Goal: Task Accomplishment & Management: Manage account settings

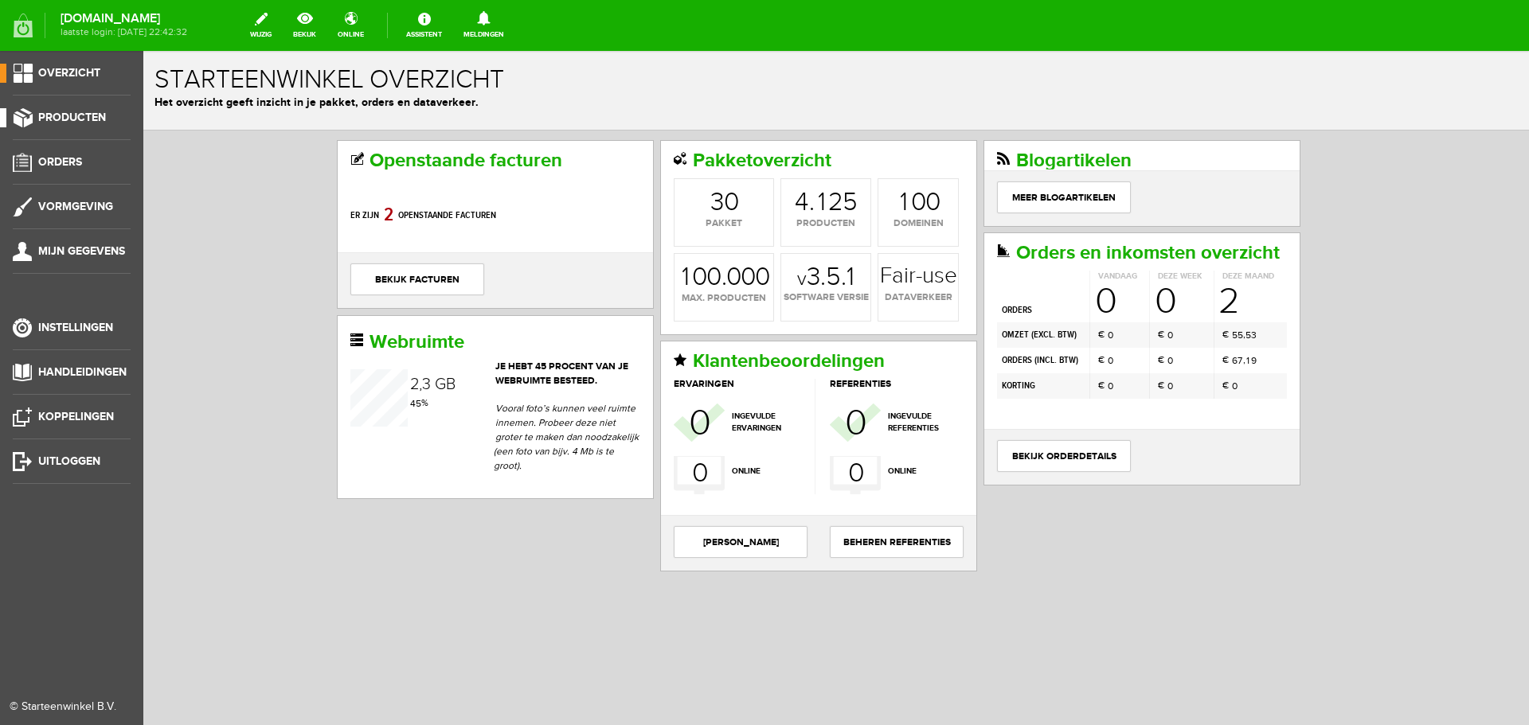
click at [53, 115] on span "Producten" at bounding box center [72, 118] width 68 height 14
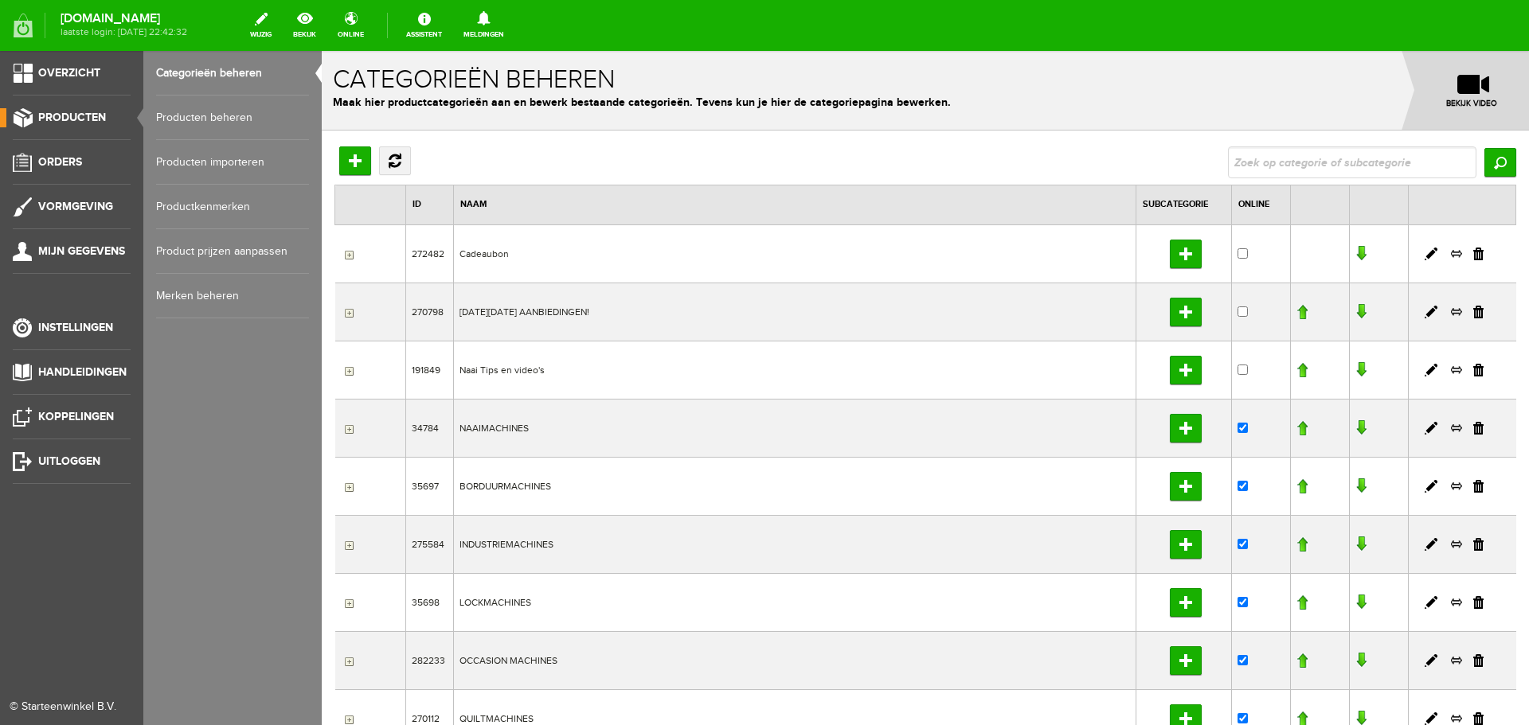
click at [223, 113] on link "Producten beheren" at bounding box center [232, 118] width 153 height 45
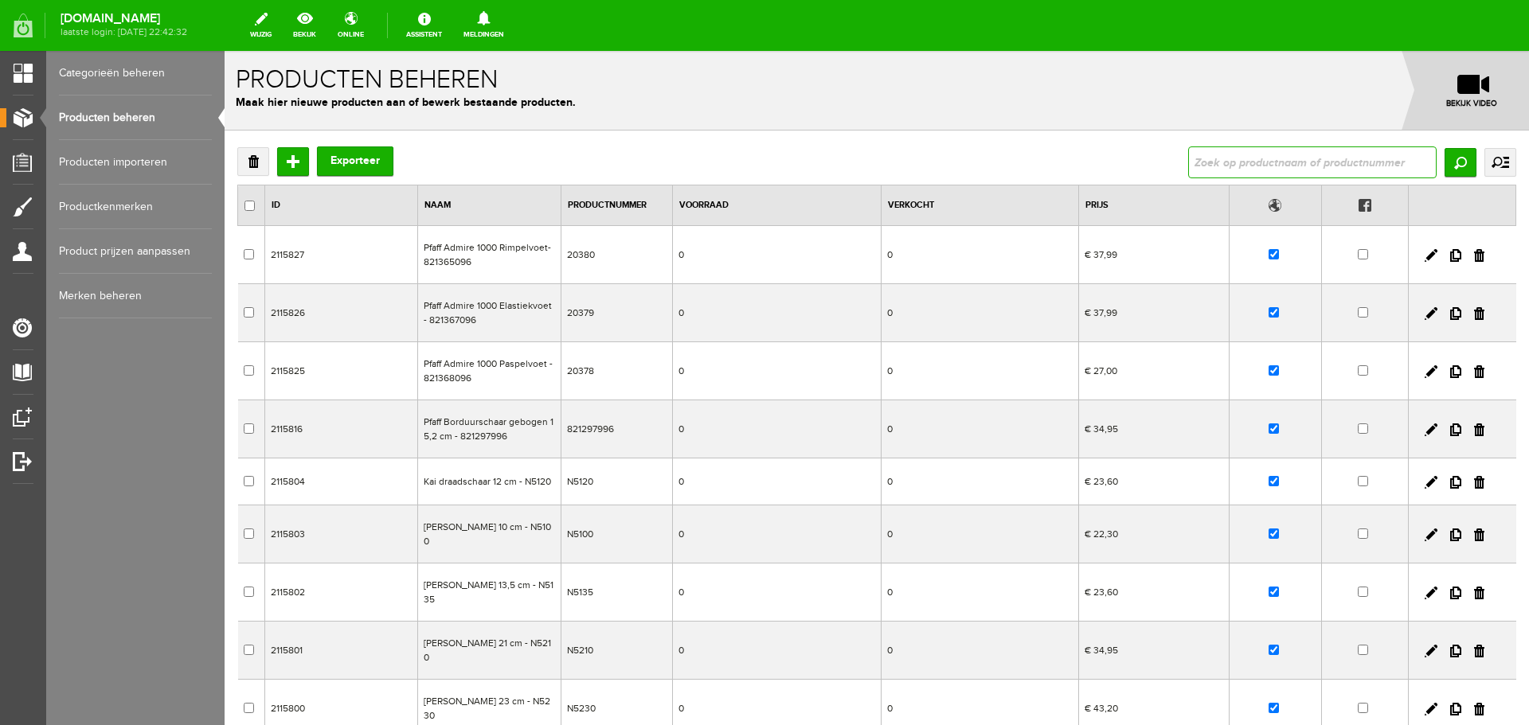
click at [1207, 164] on input "text" at bounding box center [1312, 163] width 248 height 32
type input "o"
type input "oproepovereenkomst"
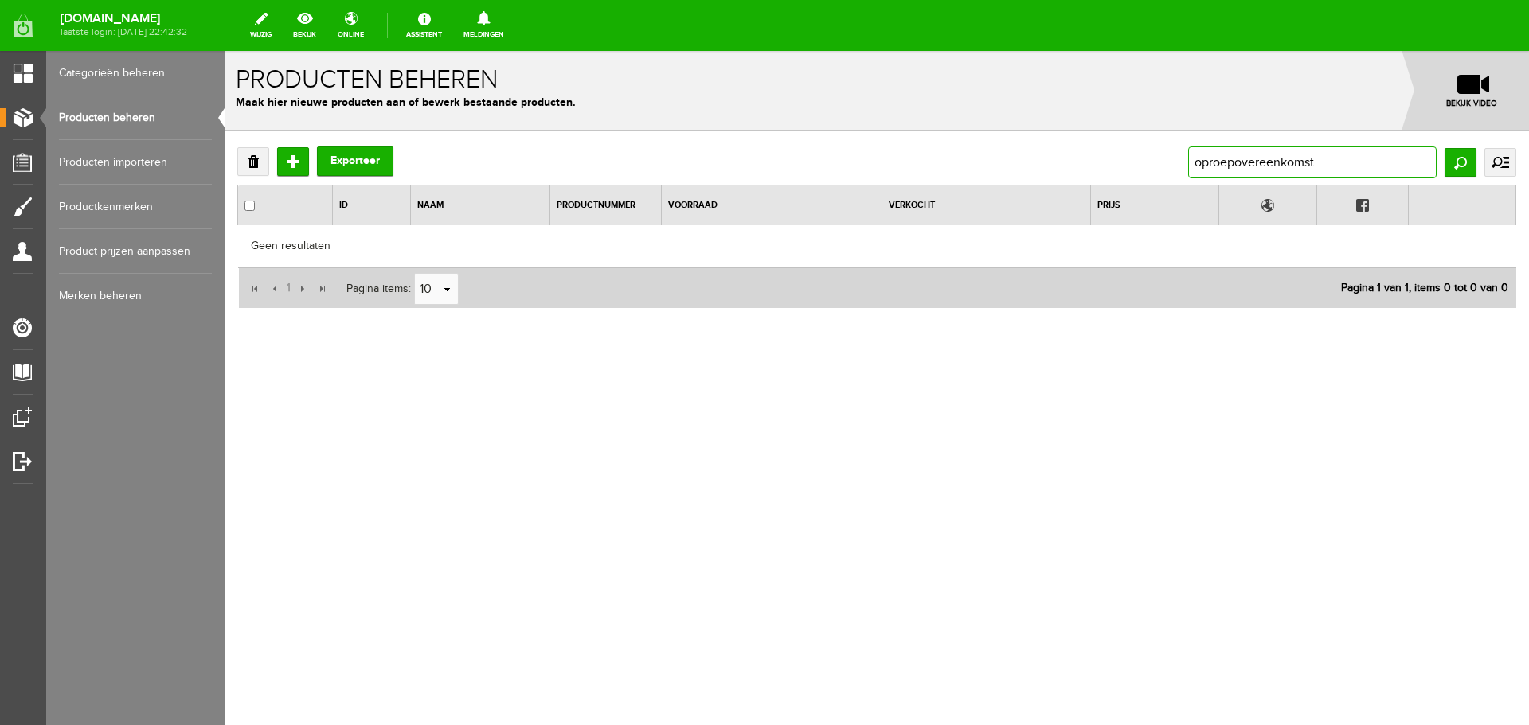
drag, startPoint x: 1355, startPoint y: 163, endPoint x: 1173, endPoint y: 166, distance: 182.4
click at [1173, 166] on div "Verwijderen Toevoegen Exporteer oproepovereenkomst Zoeken uitgebreid zoeken Cat…" at bounding box center [876, 163] width 1279 height 32
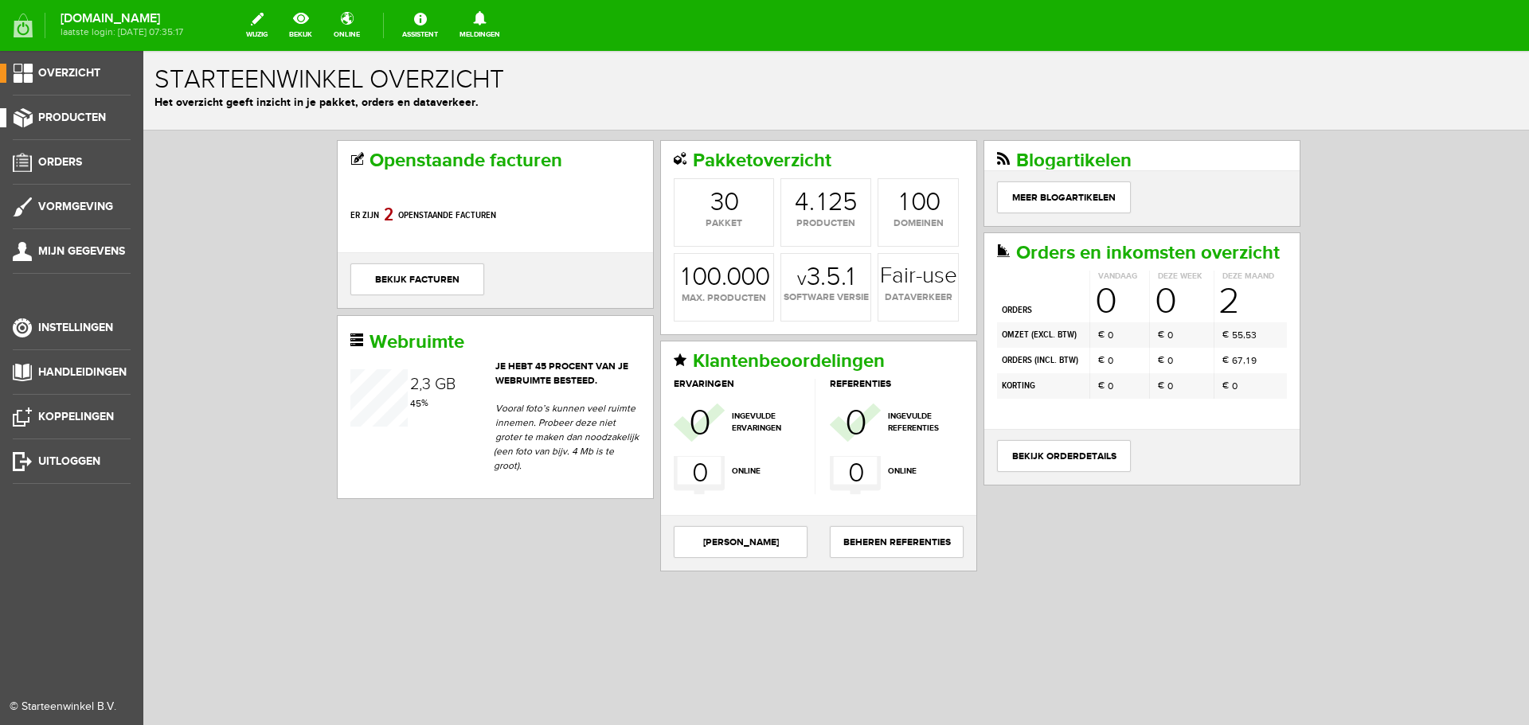
click at [63, 112] on span "Producten" at bounding box center [72, 118] width 68 height 14
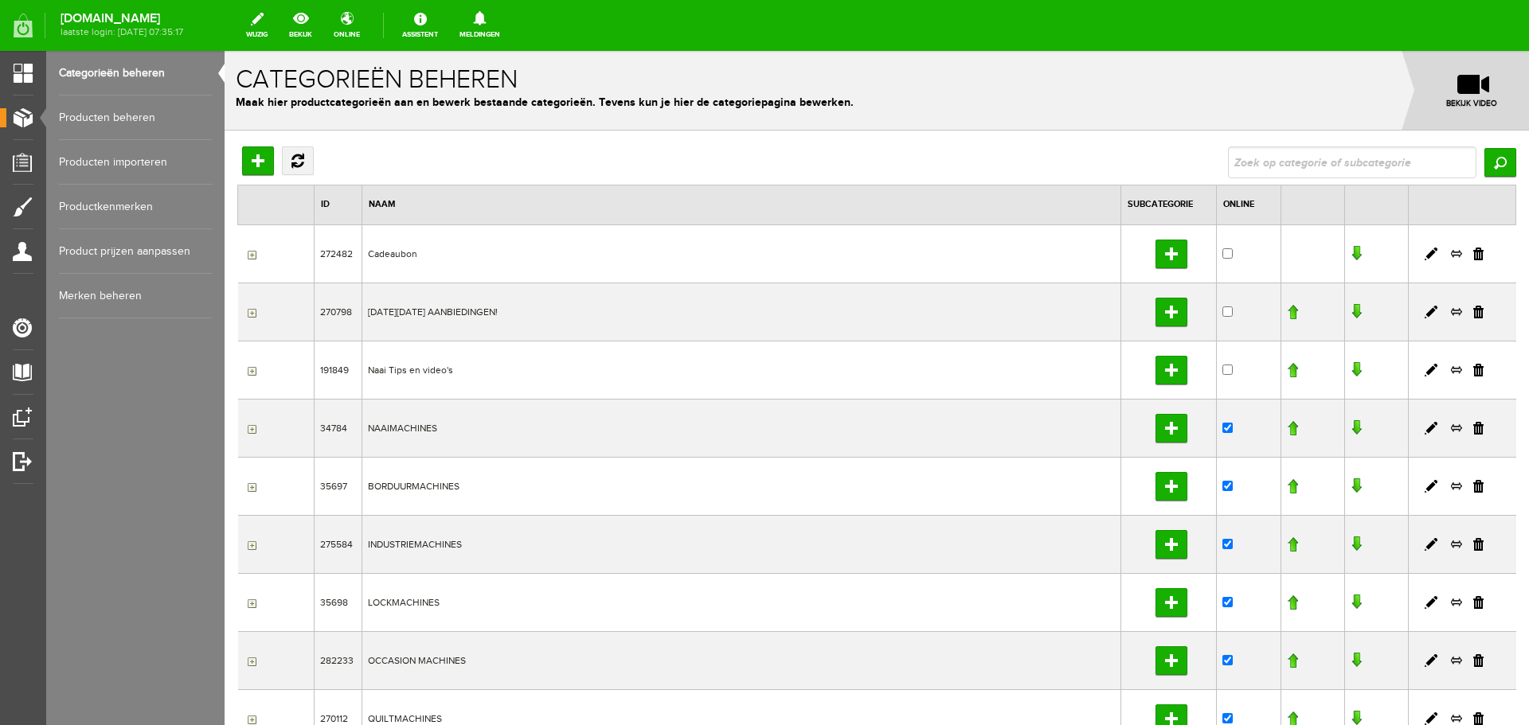
click at [131, 114] on link "Producten beheren" at bounding box center [135, 118] width 153 height 45
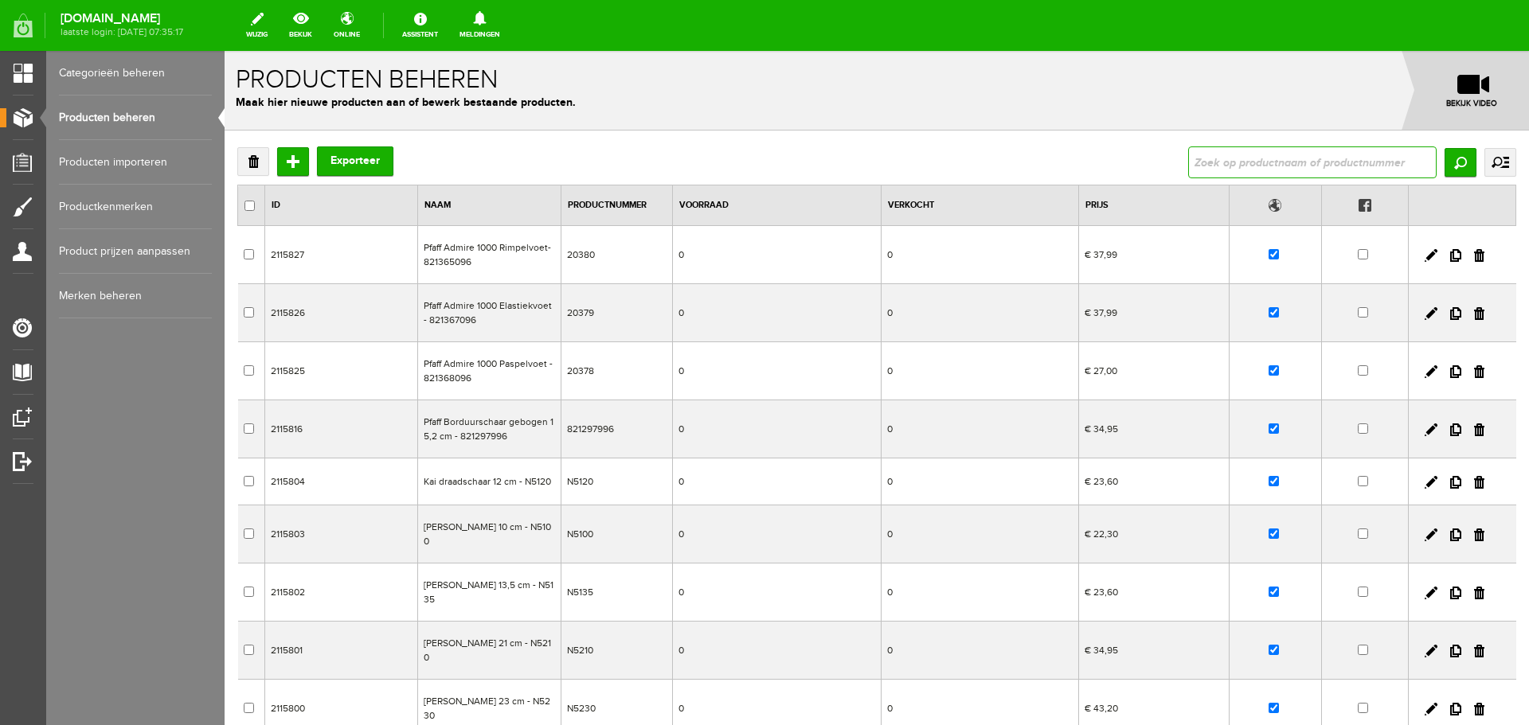
click at [1264, 167] on input "text" at bounding box center [1312, 163] width 248 height 32
type input "PN-69040/036"
click at [1454, 154] on input "Zoeken" at bounding box center [1460, 162] width 32 height 29
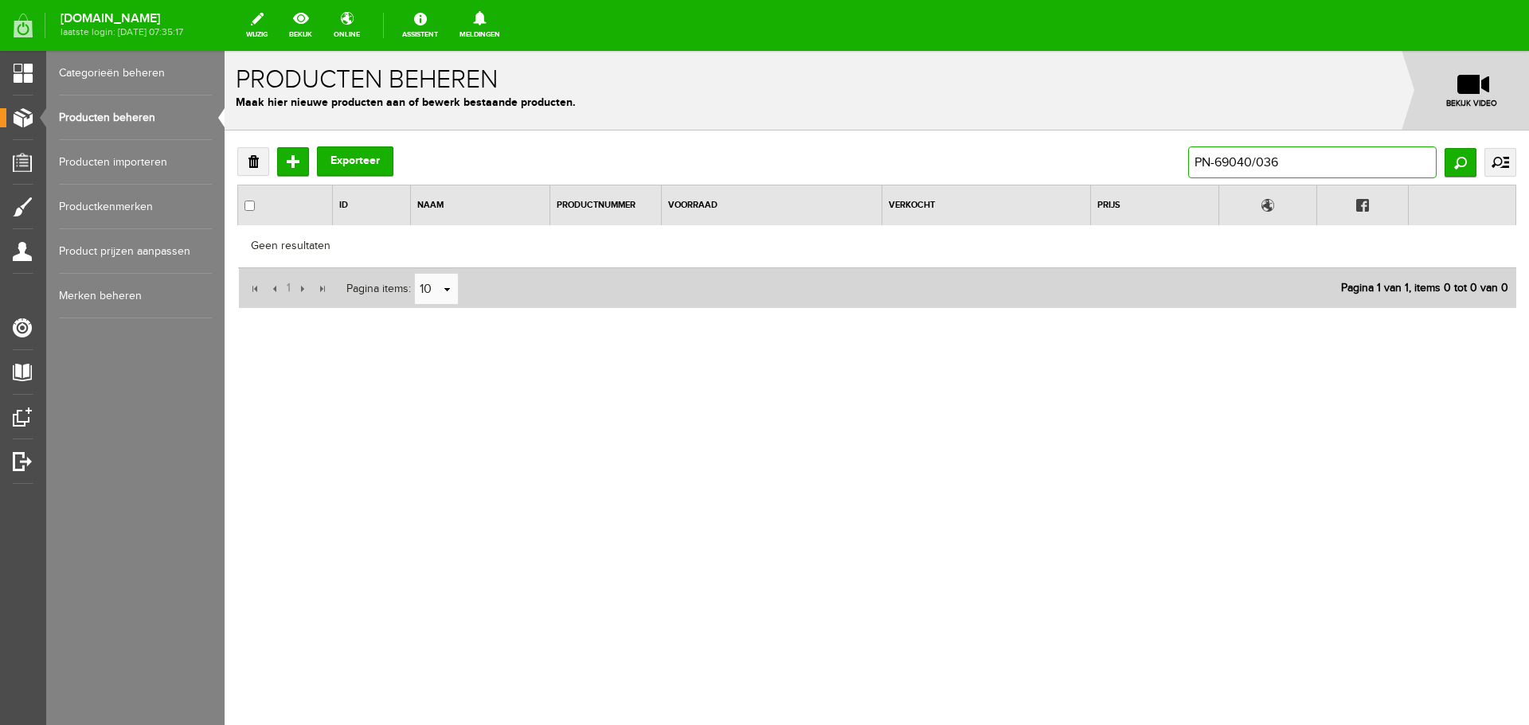
drag, startPoint x: 1216, startPoint y: 160, endPoint x: 1184, endPoint y: 163, distance: 32.0
click at [1184, 163] on div "Verwijderen Toevoegen Exporteer PN-69040/036 Zoeken uitgebreid zoeken Categorie…" at bounding box center [876, 163] width 1279 height 32
type input "69040/036"
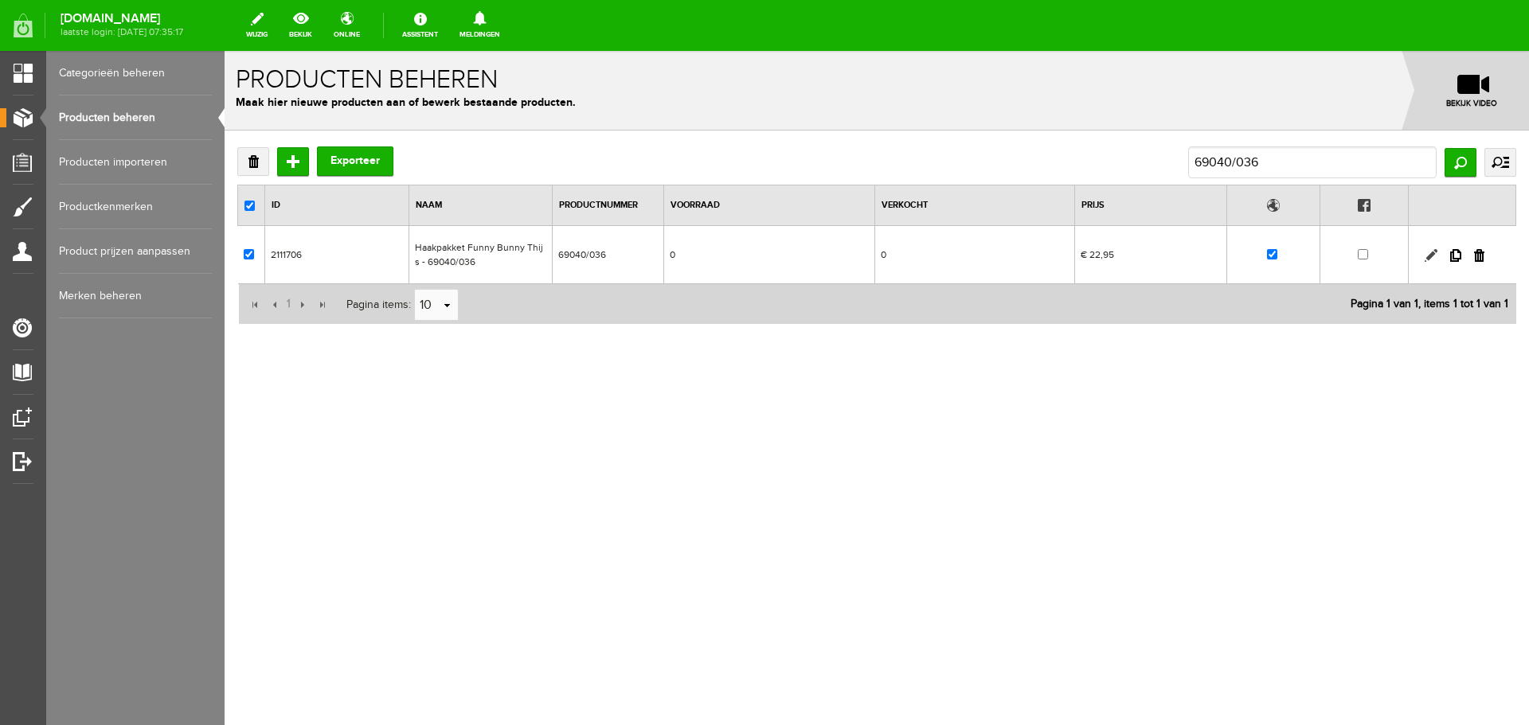
click at [1434, 254] on link at bounding box center [1431, 255] width 13 height 13
checkbox input "true"
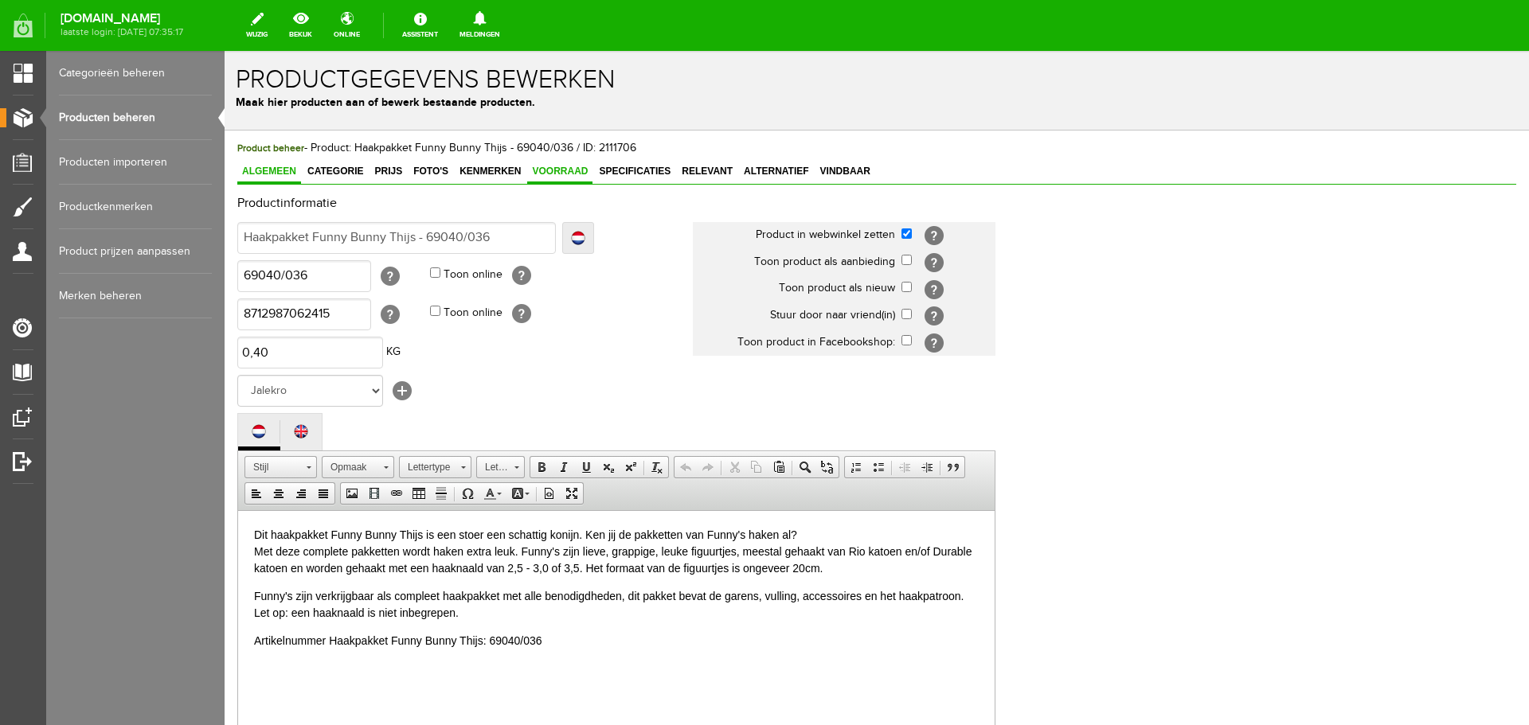
click at [571, 167] on span "Voorraad" at bounding box center [559, 171] width 65 height 11
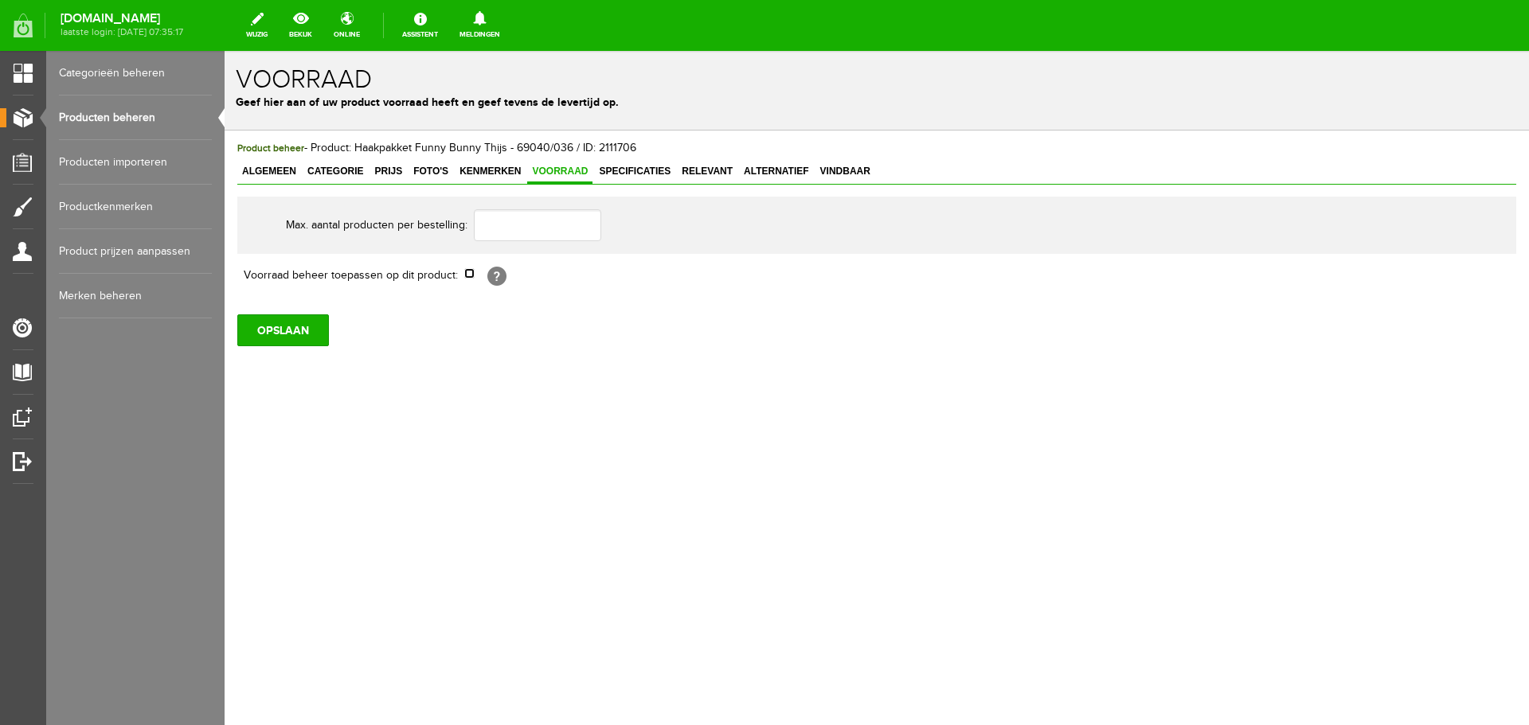
click at [468, 276] on input "checkbox" at bounding box center [469, 273] width 10 height 10
checkbox input "true"
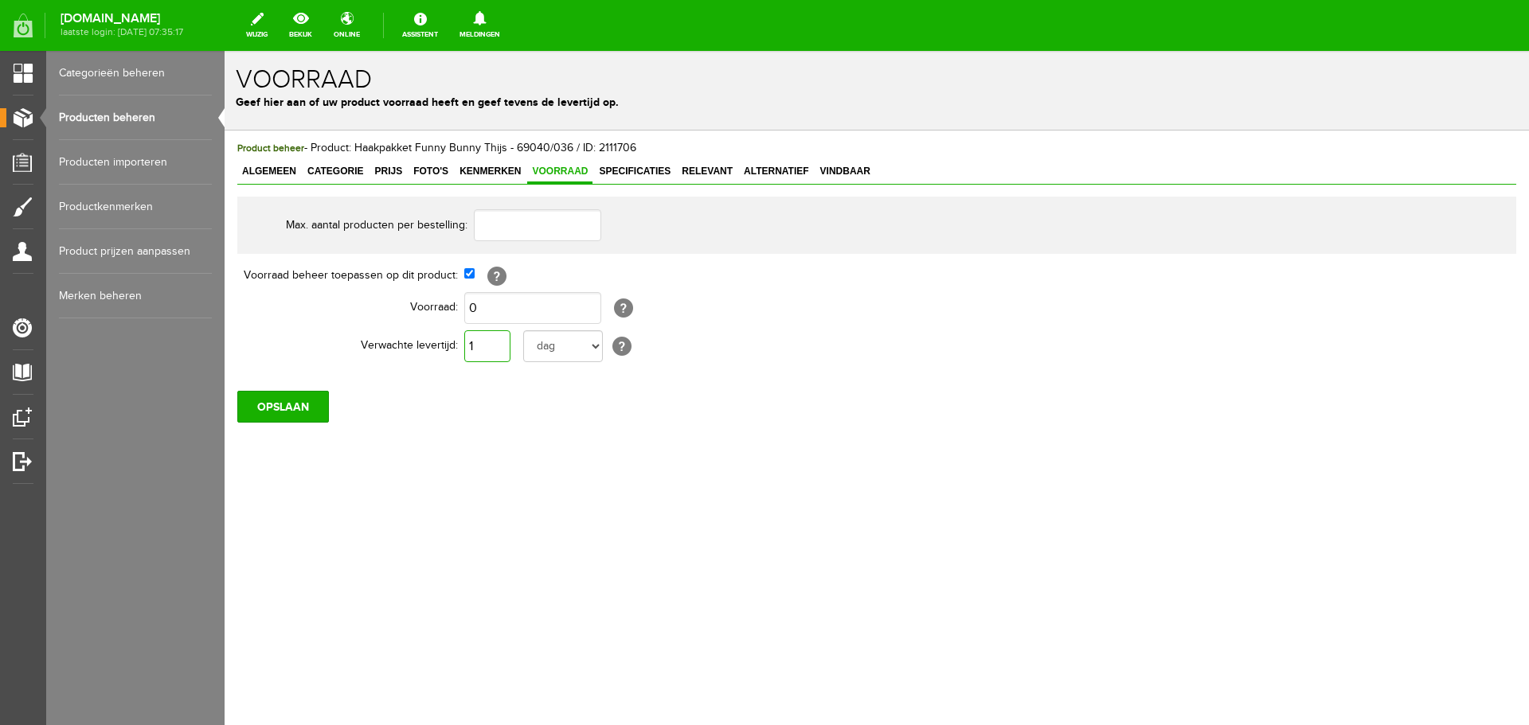
click at [491, 346] on input "1" at bounding box center [487, 346] width 46 height 32
type input "10"
click at [594, 346] on select "dag dagen week weken maand maanden jaar jaren werkdagen" at bounding box center [563, 346] width 80 height 32
select select "year"
click at [523, 330] on select "dag dagen week weken maand maanden jaar jaren werkdagen" at bounding box center [563, 346] width 80 height 32
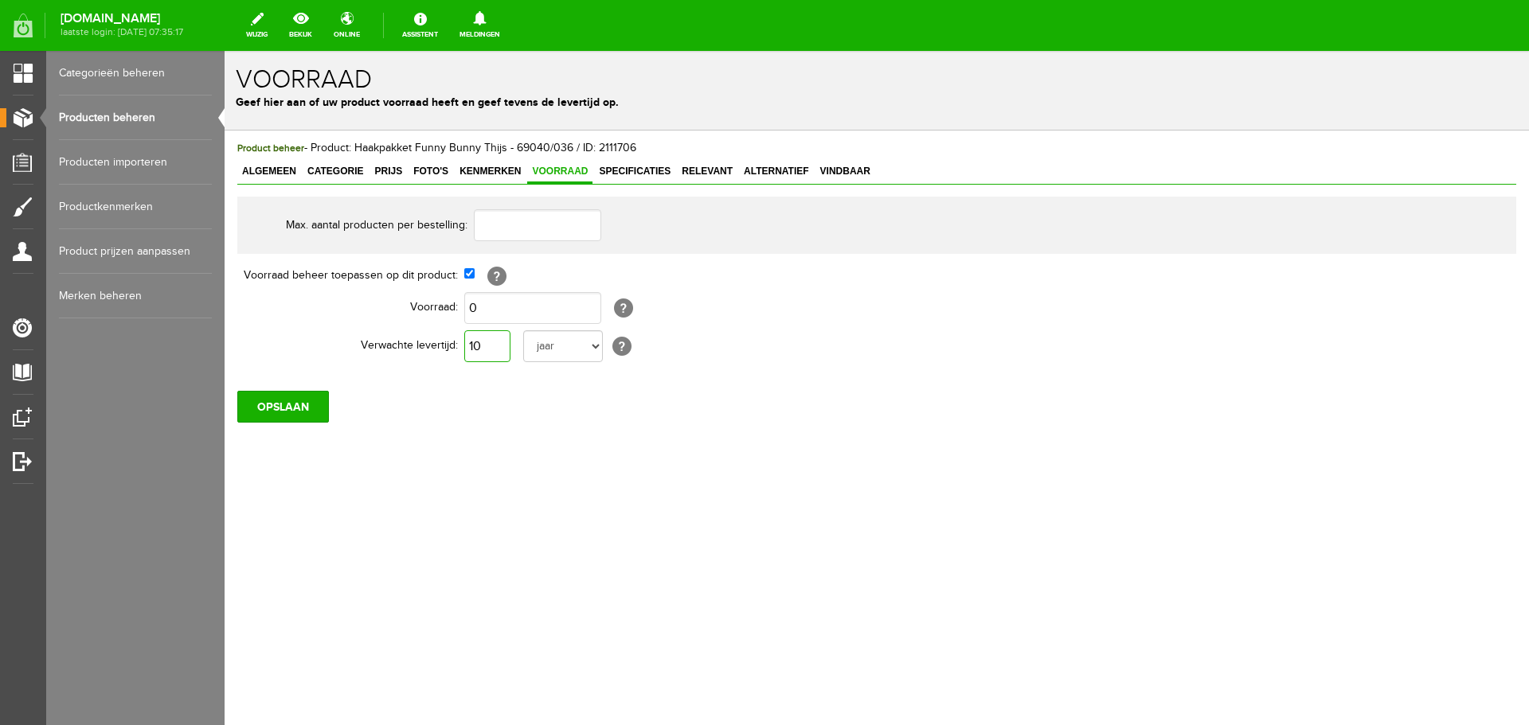
click at [484, 346] on input "10" at bounding box center [487, 346] width 46 height 32
type input "1"
click at [295, 418] on input "OPSLAAN" at bounding box center [283, 407] width 92 height 32
click at [261, 407] on input "OPSLAAN" at bounding box center [283, 407] width 92 height 32
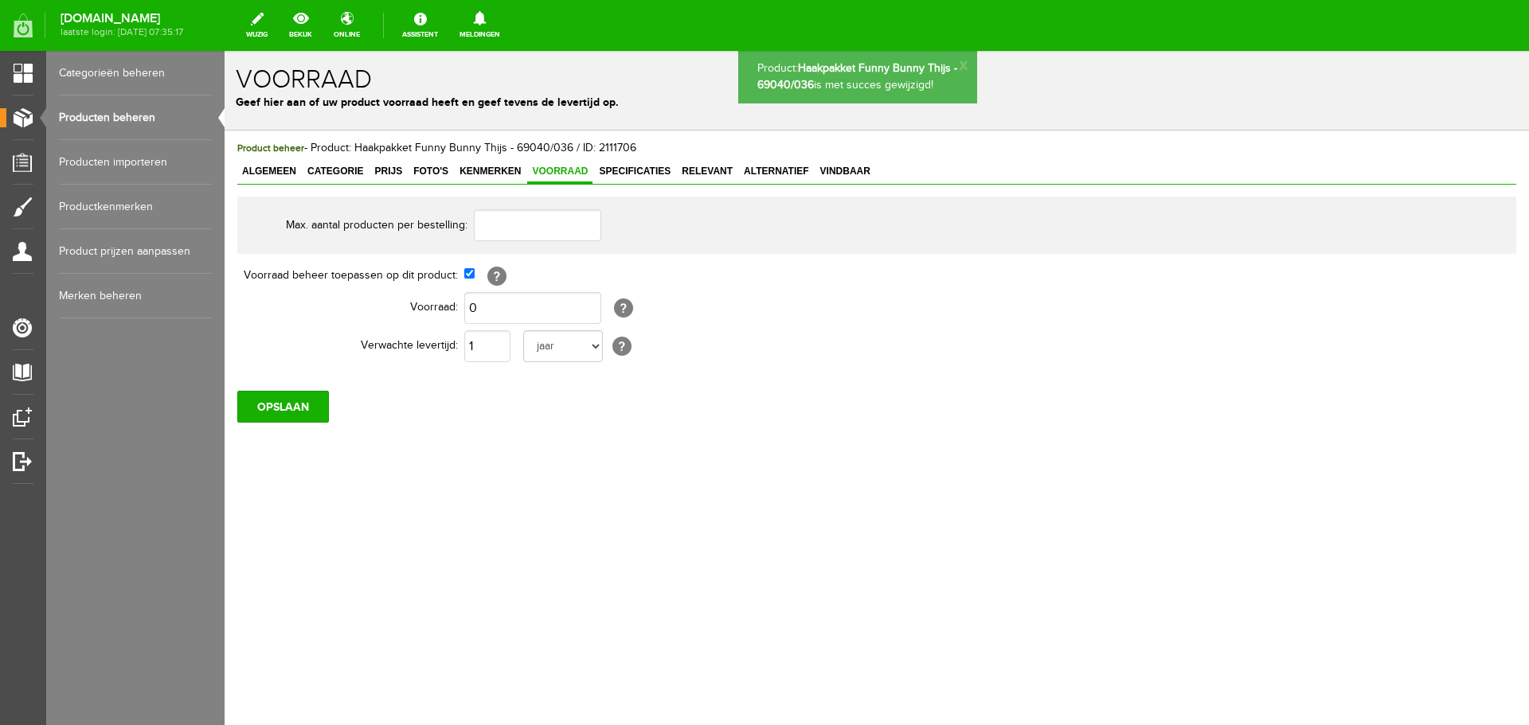
click at [100, 115] on link "Producten beheren" at bounding box center [135, 118] width 153 height 45
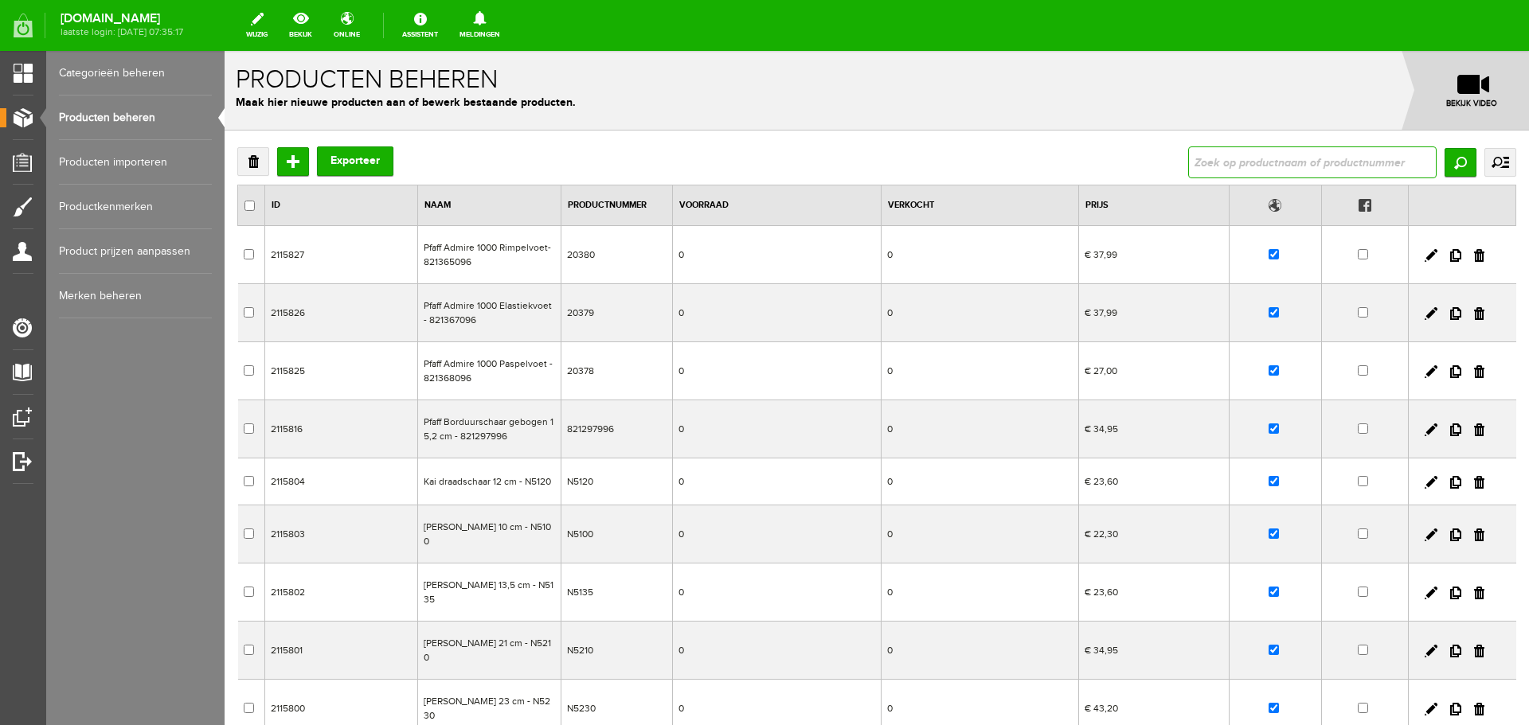
click at [1198, 159] on input "text" at bounding box center [1312, 163] width 248 height 32
type input "funny holly"
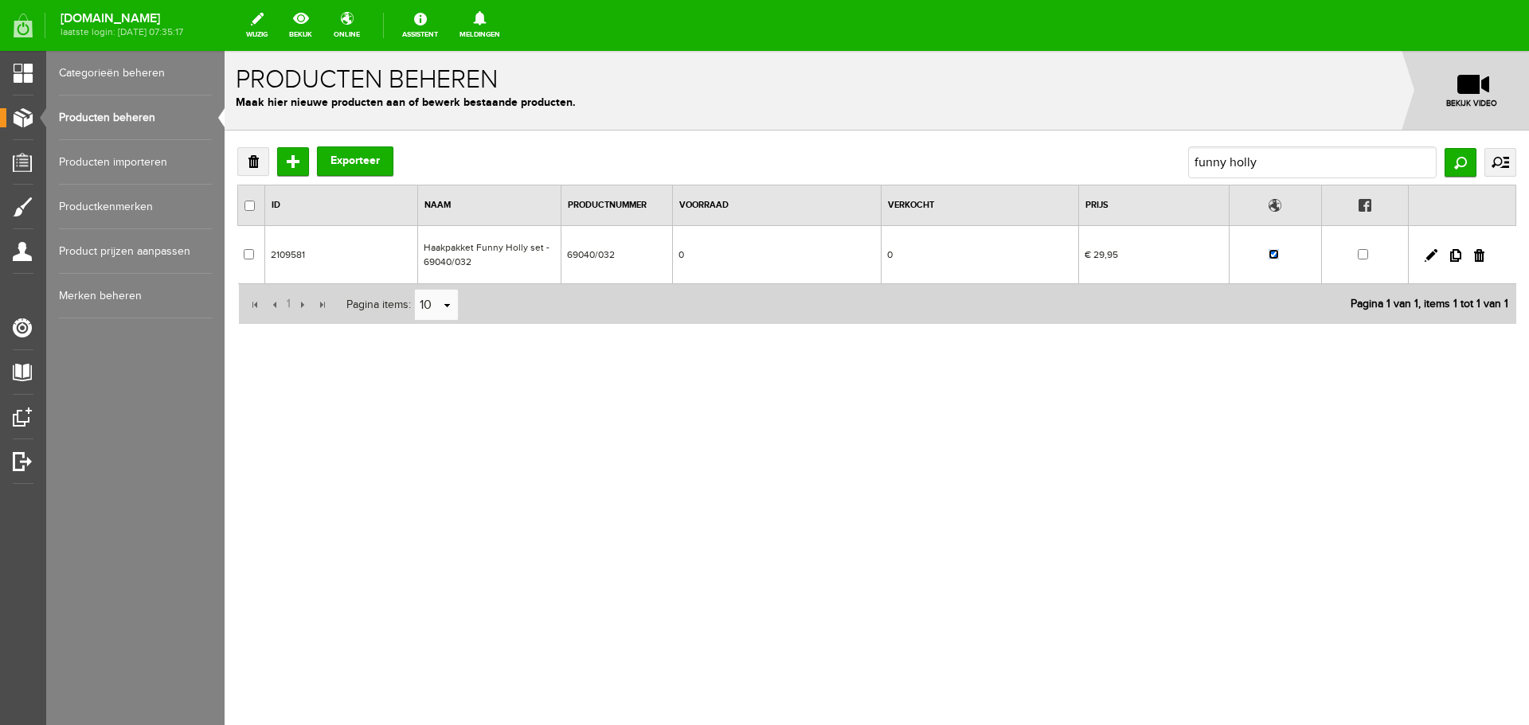
click at [1277, 256] on input "checkbox" at bounding box center [1273, 254] width 10 height 10
checkbox input "false"
drag, startPoint x: 1267, startPoint y: 165, endPoint x: 1178, endPoint y: 170, distance: 89.3
click at [1178, 170] on div "Verwijderen Toevoegen Exporteer funny [PERSON_NAME] uitgebreid zoeken Categorie…" at bounding box center [876, 163] width 1279 height 32
type input "gnoomy winter"
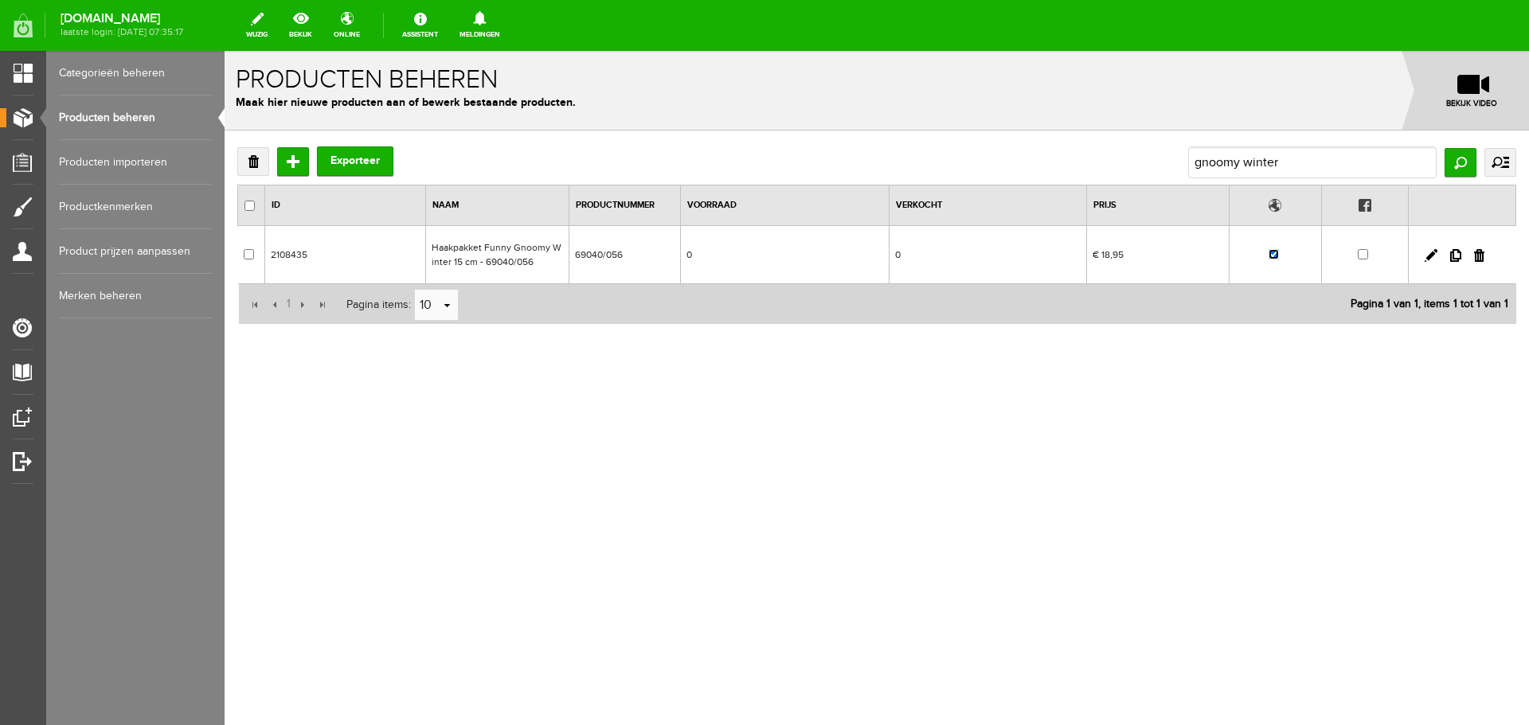
click at [1276, 260] on input "checkbox" at bounding box center [1273, 254] width 10 height 10
checkbox input "false"
click at [1259, 164] on input "gnoomy winter" at bounding box center [1312, 163] width 248 height 32
type input "gnoomy summer"
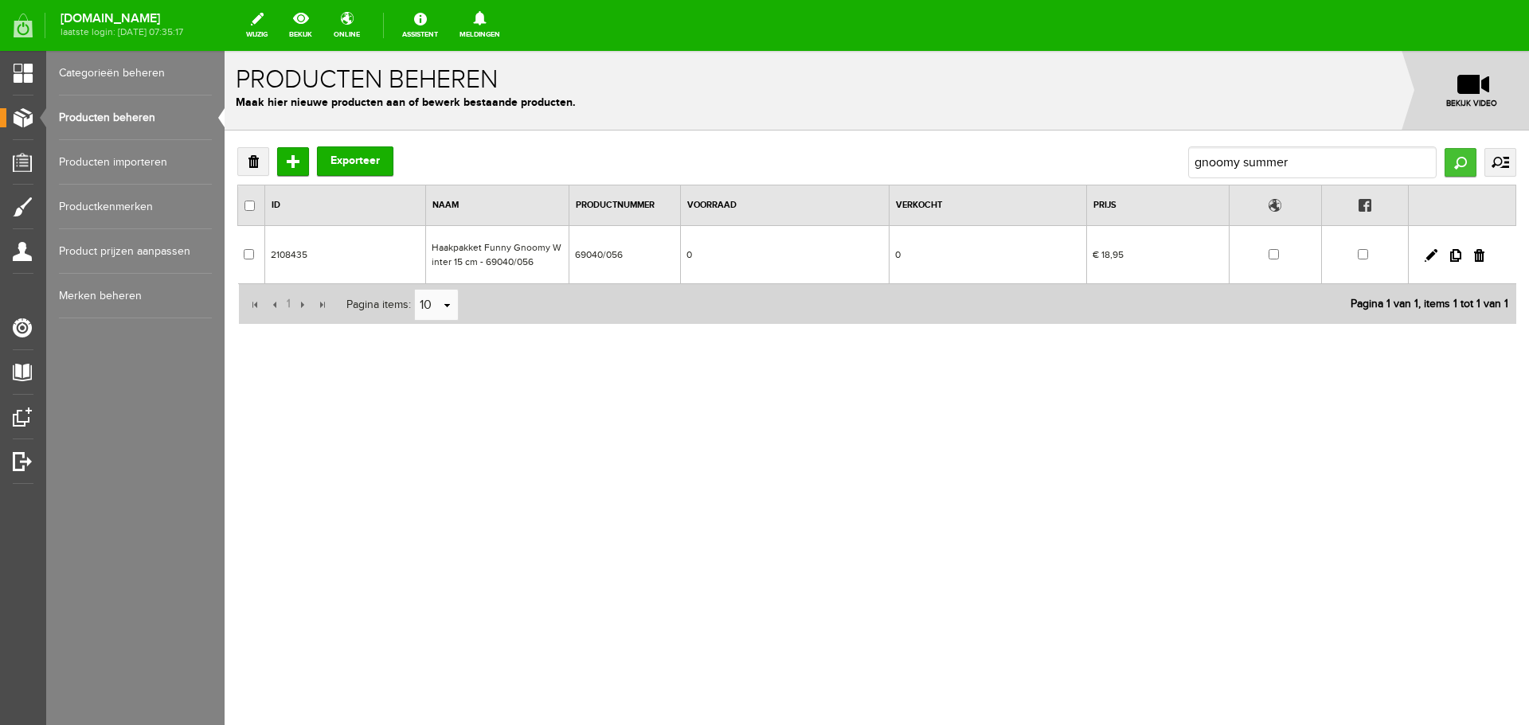
click at [1464, 156] on input "Zoeken" at bounding box center [1460, 162] width 32 height 29
click at [1275, 252] on input "checkbox" at bounding box center [1273, 254] width 10 height 10
checkbox input "false"
click at [1259, 163] on input "gnoomy summer" at bounding box center [1312, 163] width 248 height 32
click at [1258, 163] on input "gnoomy summer" at bounding box center [1312, 163] width 248 height 32
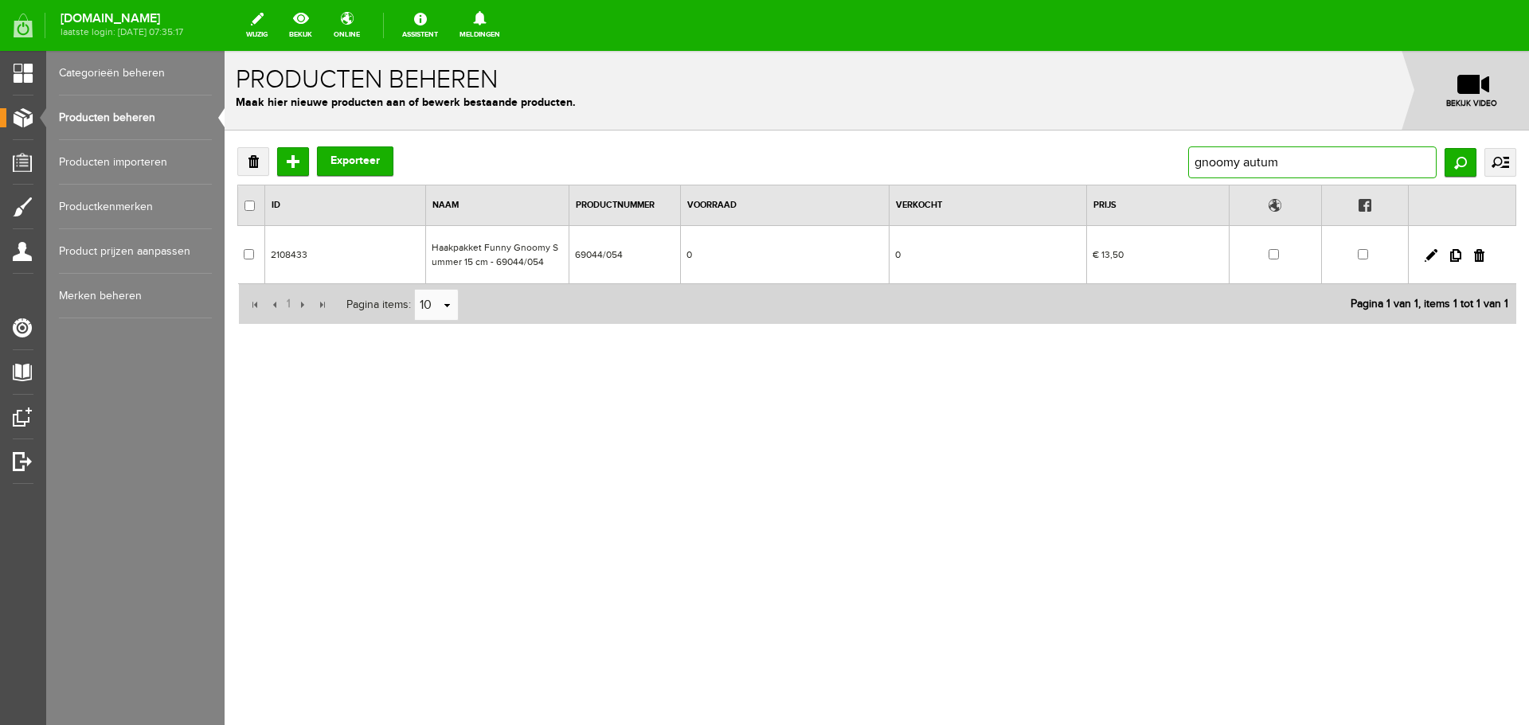
type input "gnoomy autumn"
click at [1277, 256] on input "checkbox" at bounding box center [1273, 254] width 10 height 10
checkbox input "false"
click at [1261, 166] on input "gnoomy autumn" at bounding box center [1312, 163] width 248 height 32
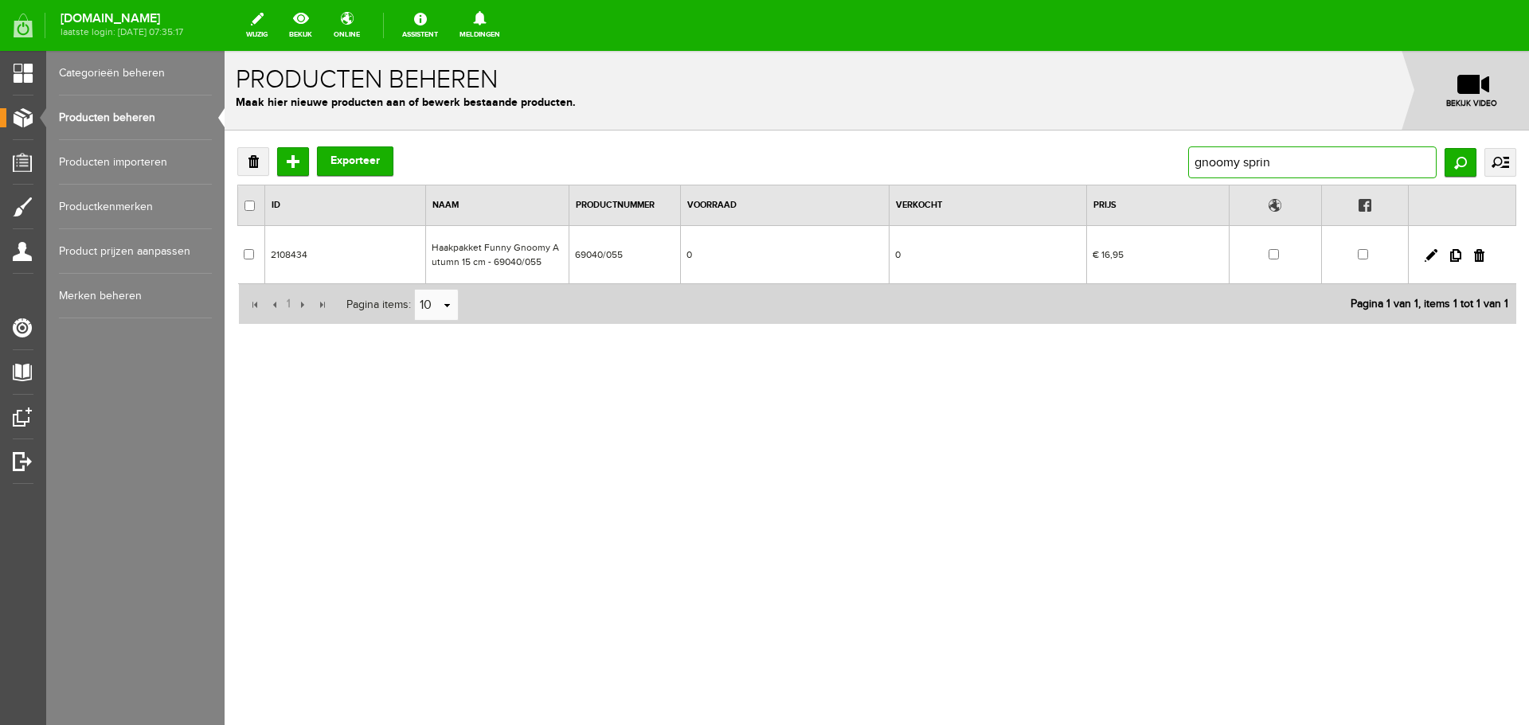
type input "gnoomy spring"
click at [1272, 258] on input "checkbox" at bounding box center [1272, 254] width 10 height 10
checkbox input "false"
click at [1250, 157] on input "gnoomy spring" at bounding box center [1312, 163] width 248 height 32
click at [1257, 158] on input "gnoomy spring" at bounding box center [1312, 163] width 248 height 32
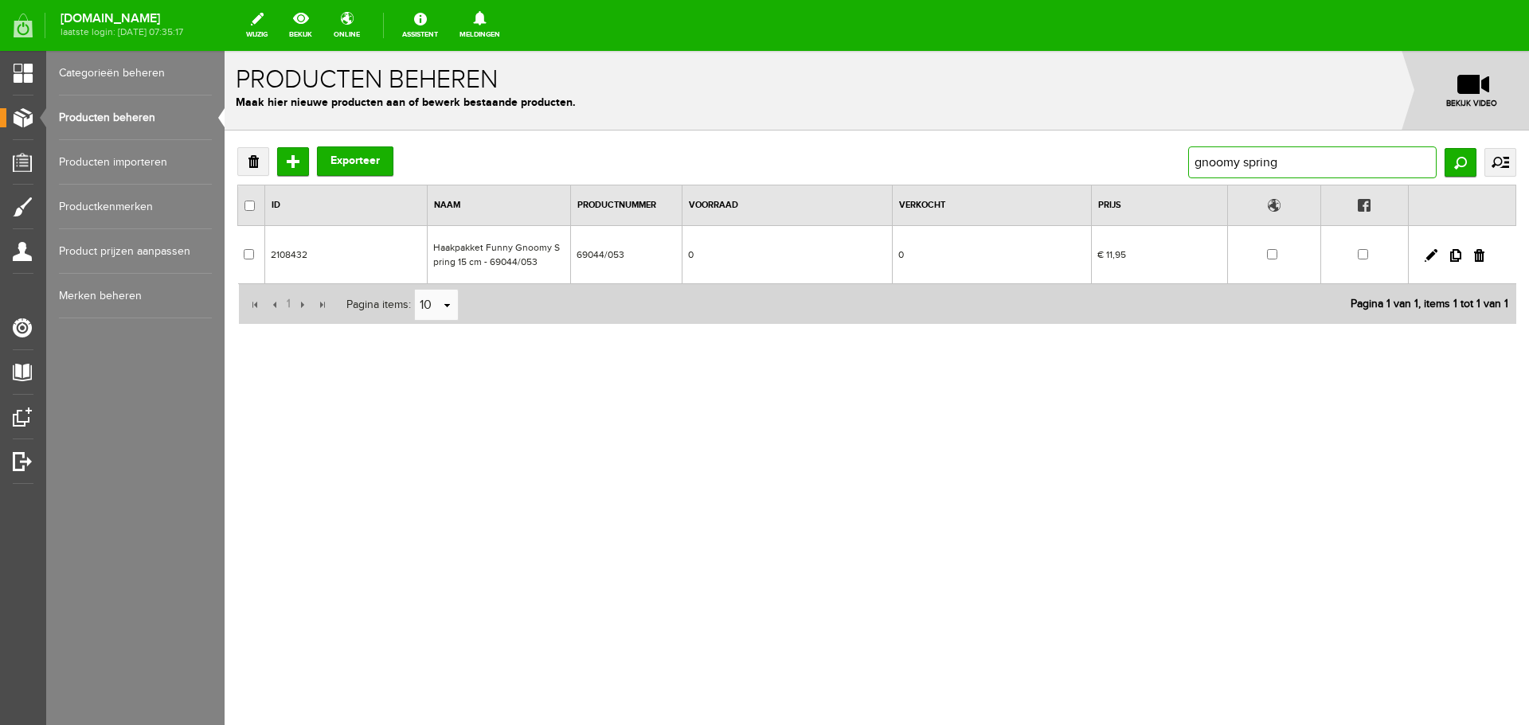
click at [1257, 160] on input "gnoomy spring" at bounding box center [1312, 163] width 248 height 32
click at [1258, 160] on input "gnoomy spring" at bounding box center [1312, 163] width 248 height 32
type input "g"
type input "funny"
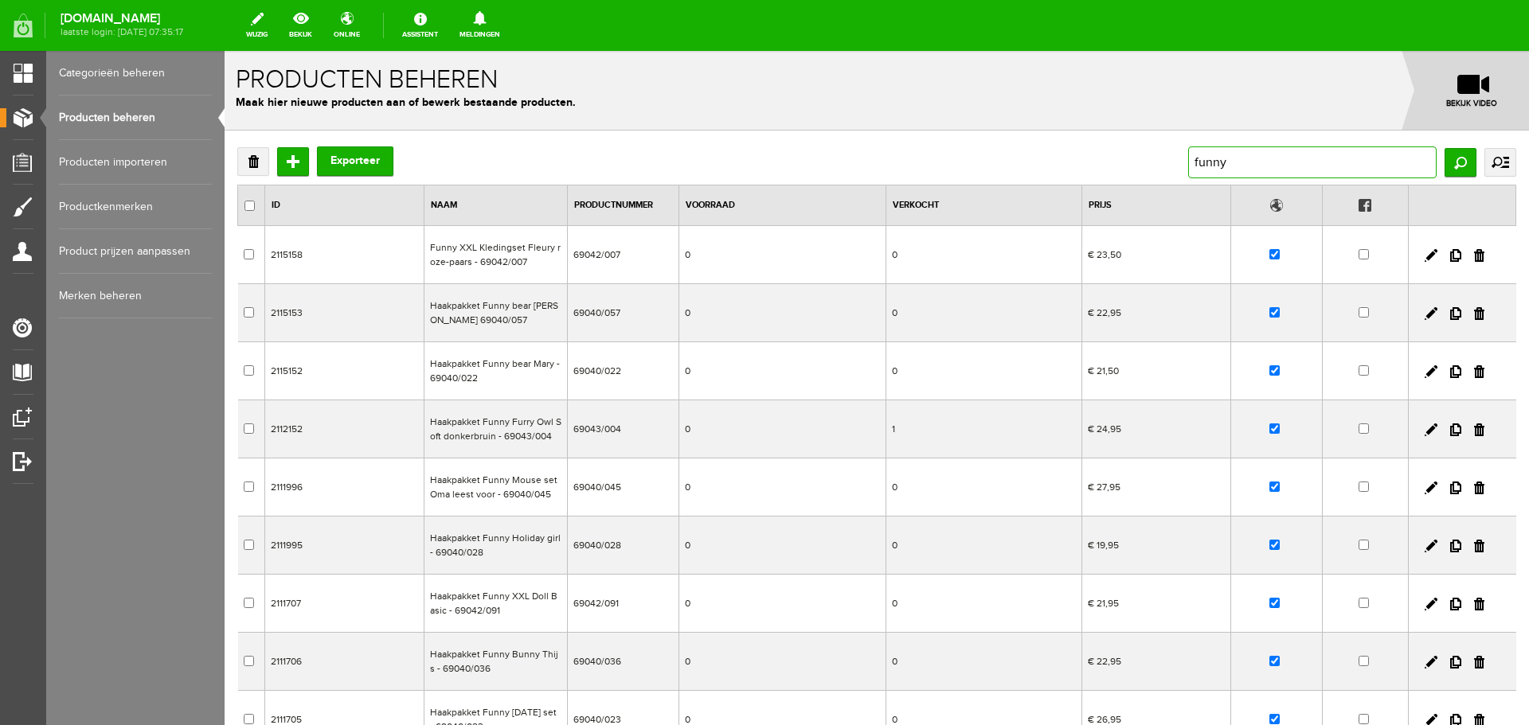
click at [1221, 159] on input "funny" at bounding box center [1312, 163] width 248 height 32
drag, startPoint x: 1221, startPoint y: 161, endPoint x: 1151, endPoint y: 159, distance: 70.9
click at [1151, 159] on div "Verwijderen Toevoegen Exporteer funny Zoeken uitgebreid zoeken Categorie Cadeau…" at bounding box center [876, 163] width 1279 height 32
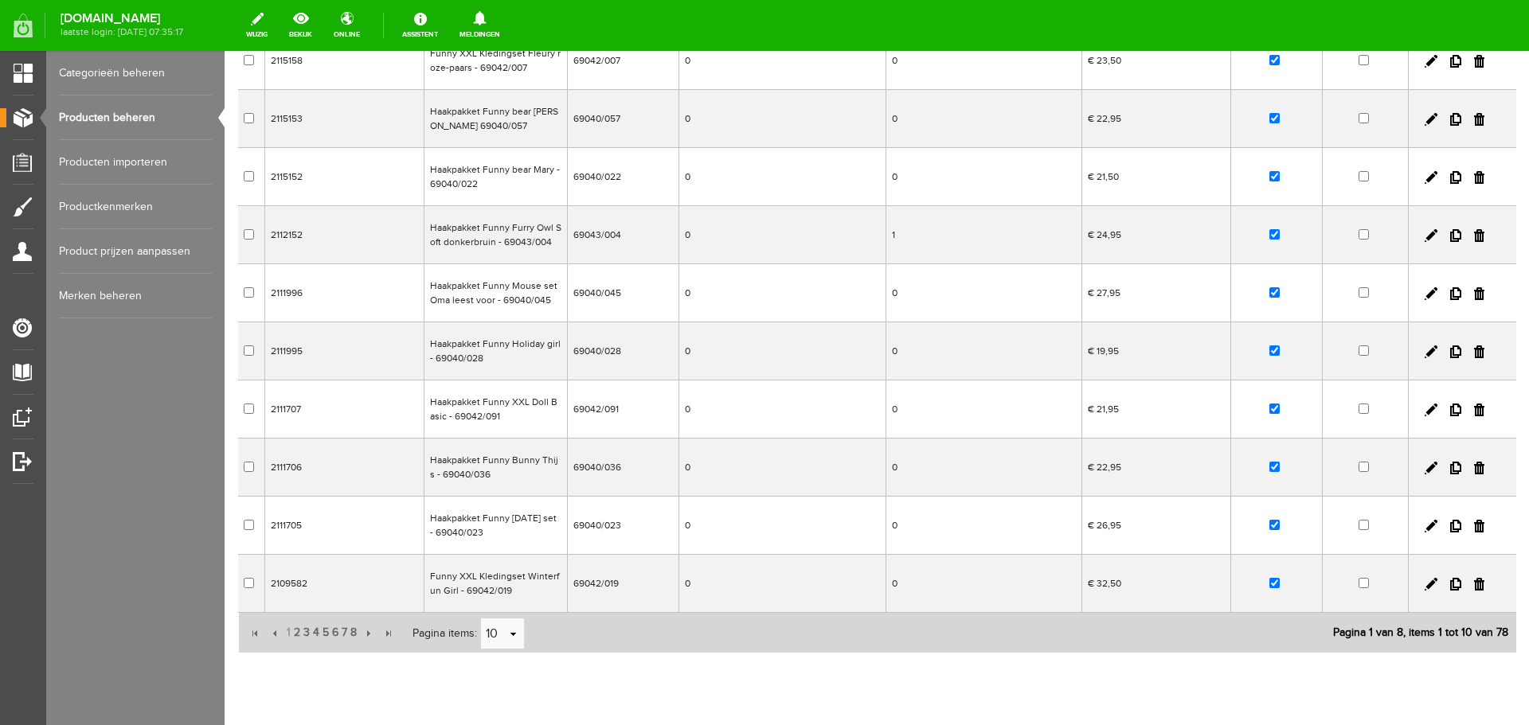
scroll to position [239, 0]
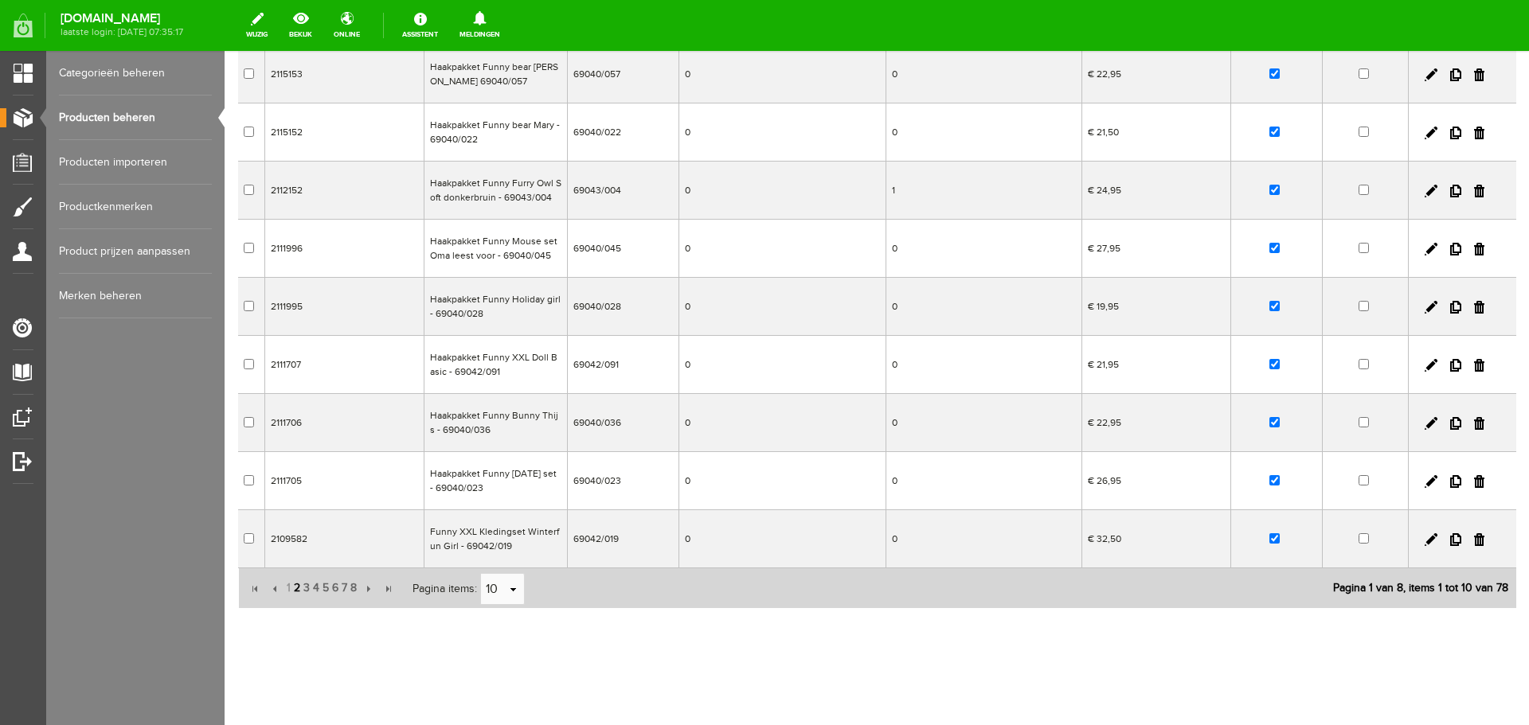
type input "scharen"
click at [295, 588] on span "2" at bounding box center [297, 589] width 10 height 32
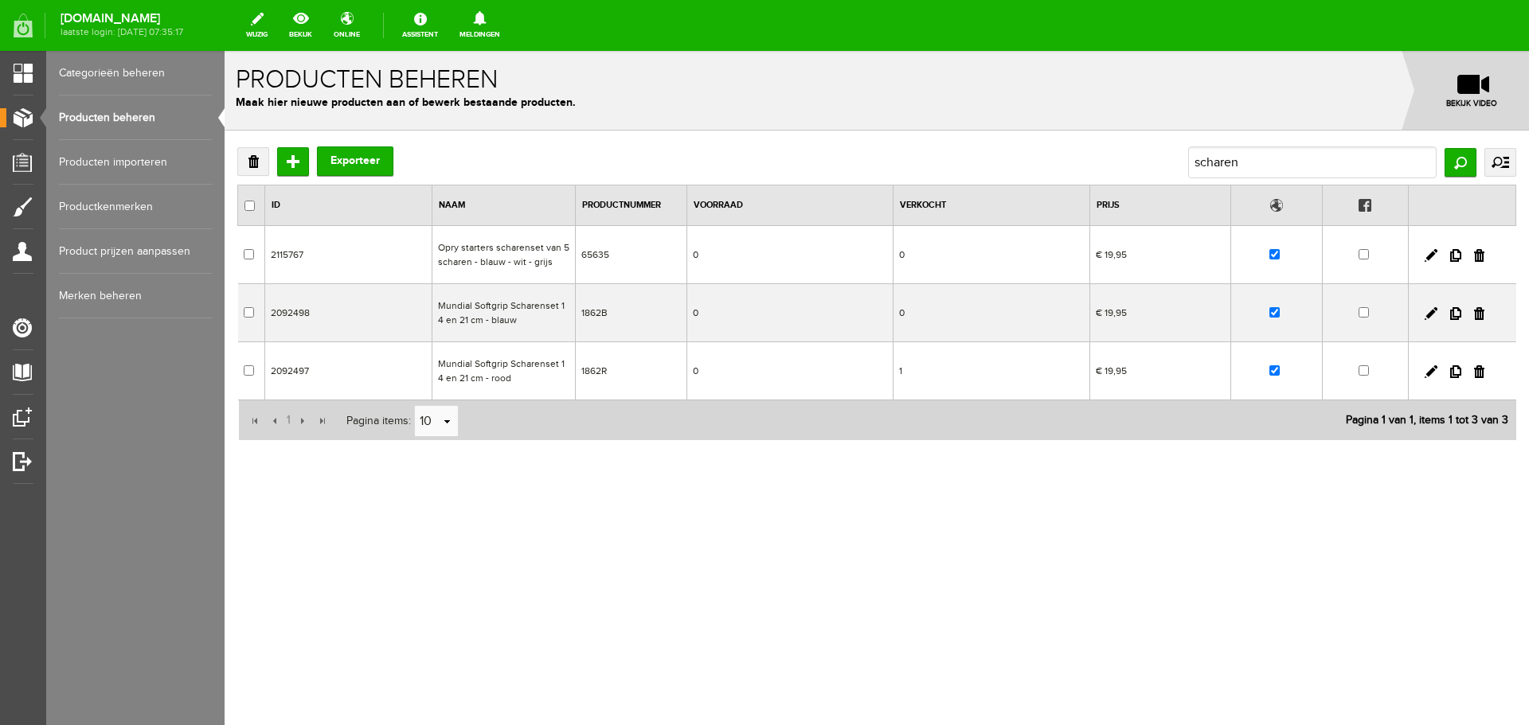
scroll to position [0, 0]
click at [1429, 254] on link at bounding box center [1431, 255] width 13 height 13
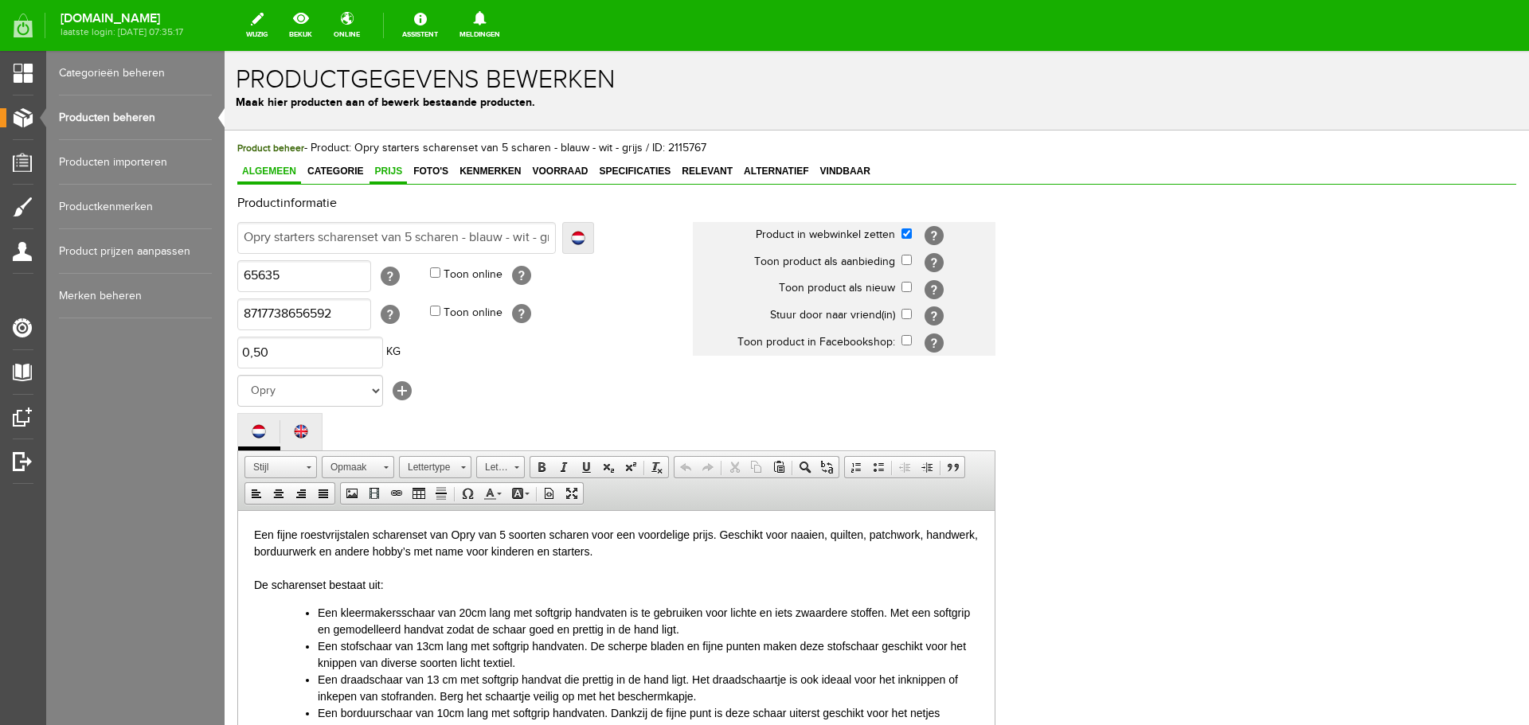
click at [383, 167] on span "Prijs" at bounding box center [387, 171] width 37 height 11
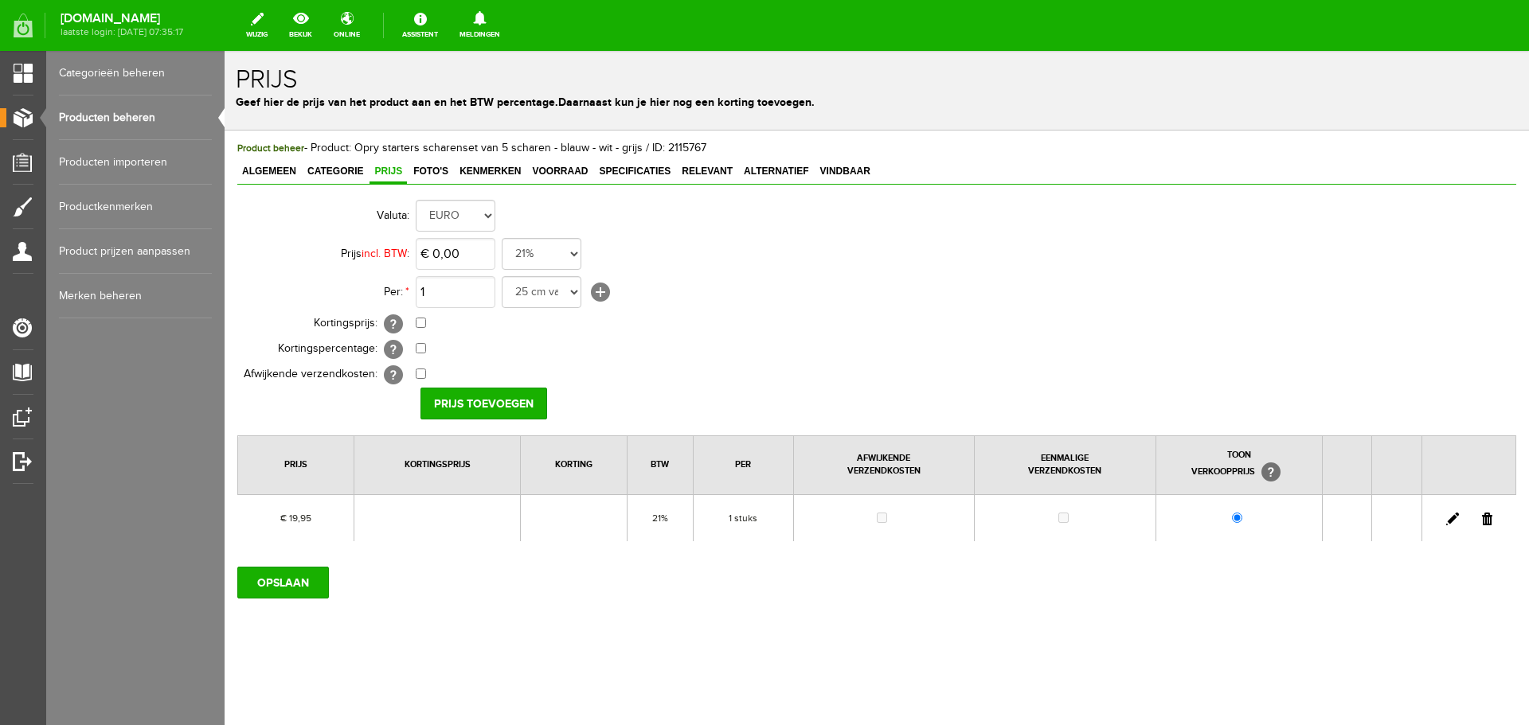
click at [1452, 520] on link at bounding box center [1452, 519] width 13 height 13
click at [559, 177] on span "Voorraad" at bounding box center [559, 171] width 65 height 11
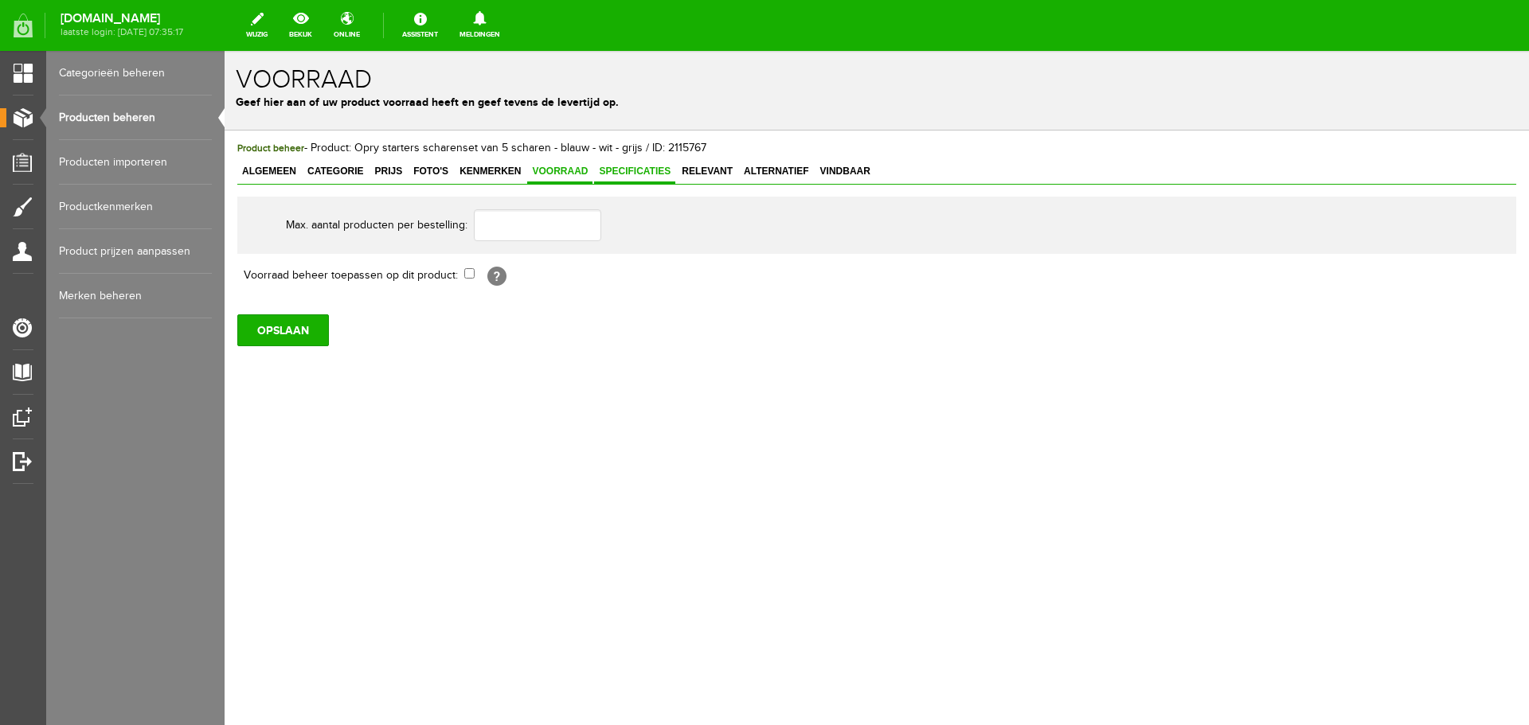
click at [639, 174] on span "Specificaties" at bounding box center [634, 171] width 81 height 11
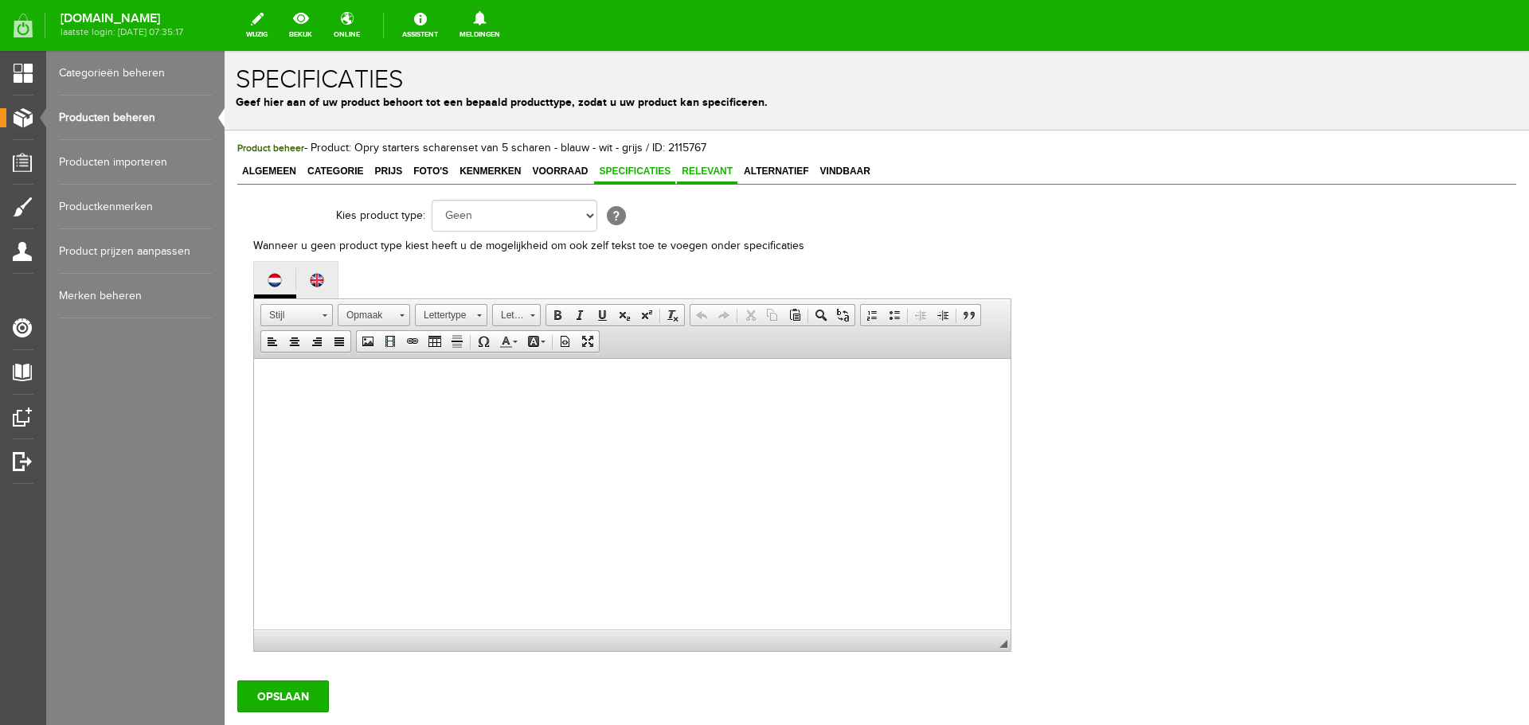
click at [709, 175] on span "Relevant" at bounding box center [707, 171] width 61 height 11
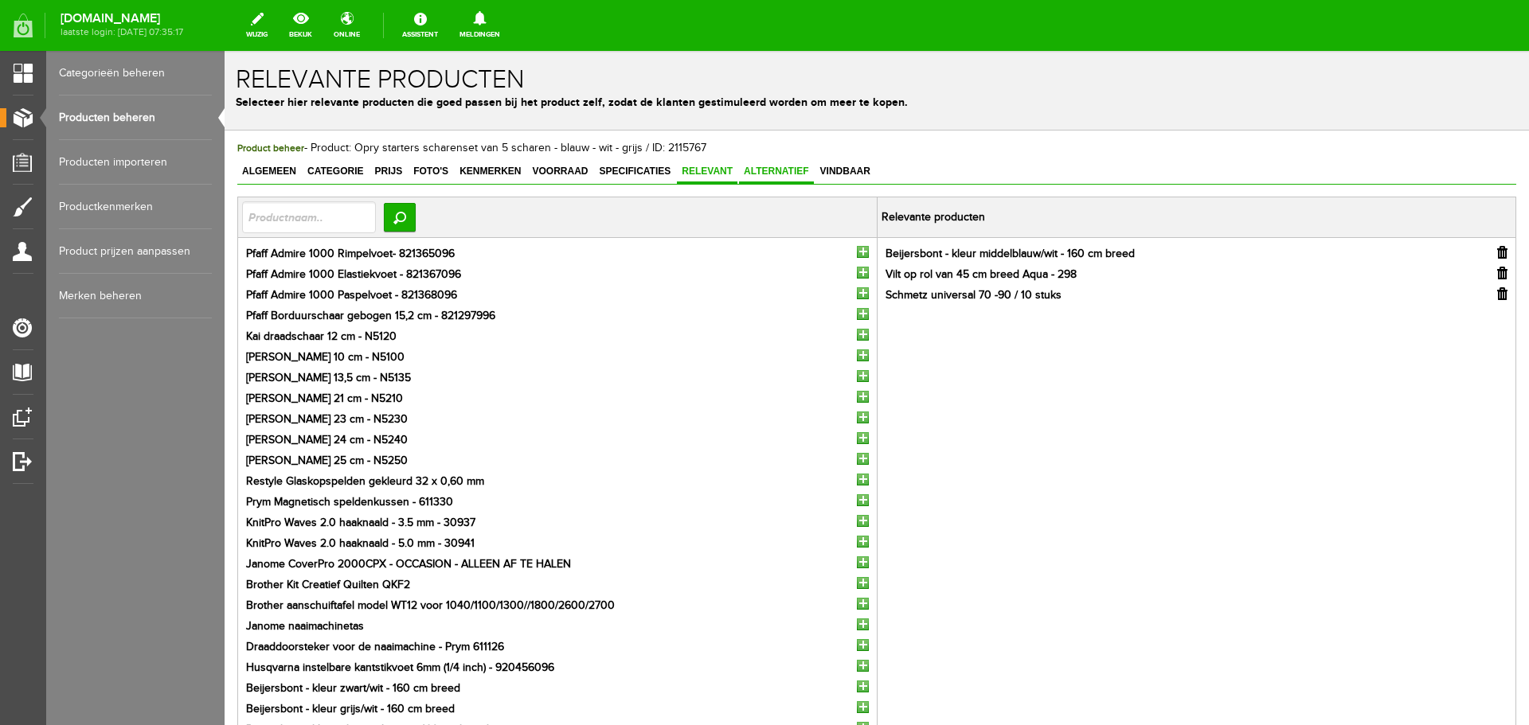
drag, startPoint x: 771, startPoint y: 170, endPoint x: 789, endPoint y: 172, distance: 18.5
click at [772, 170] on span "Alternatief" at bounding box center [776, 171] width 75 height 11
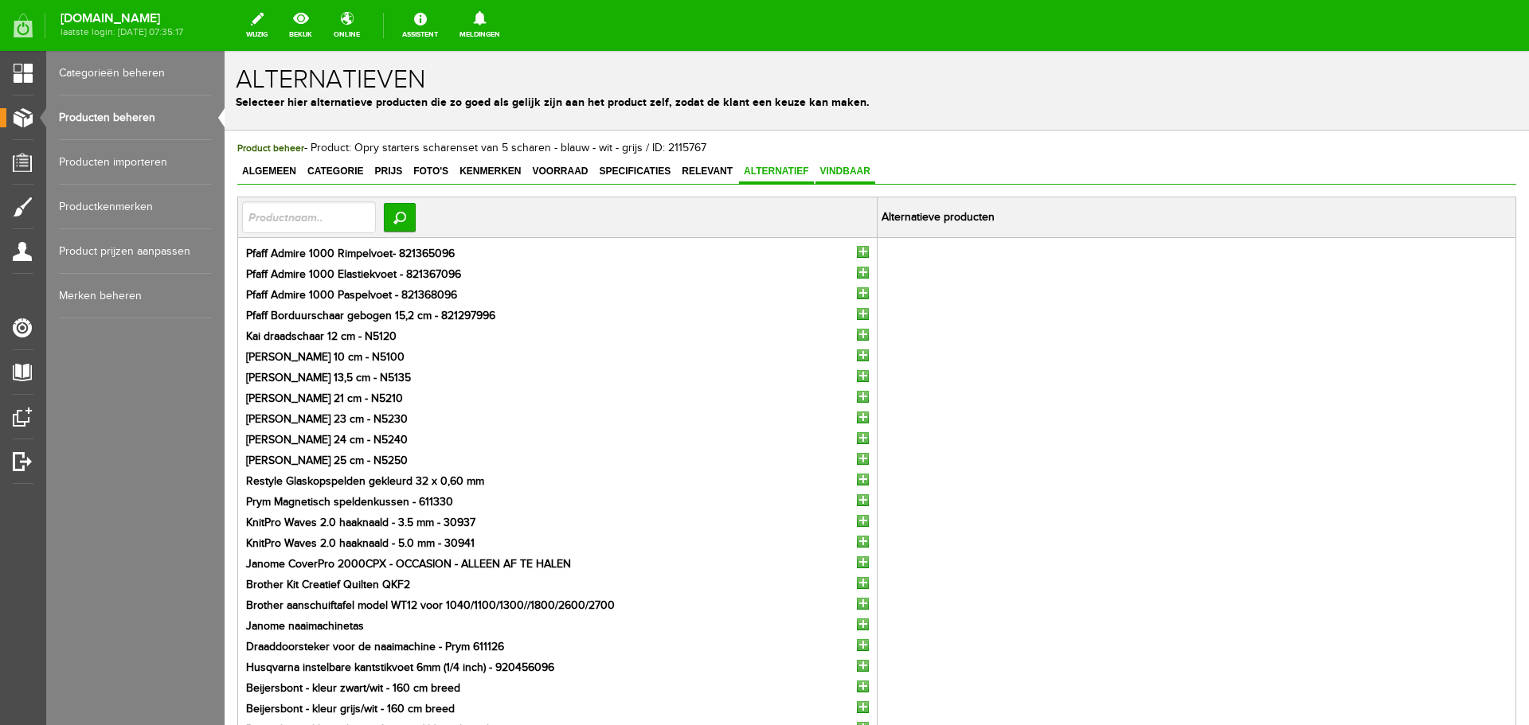
click at [838, 170] on span "Vindbaar" at bounding box center [845, 171] width 60 height 11
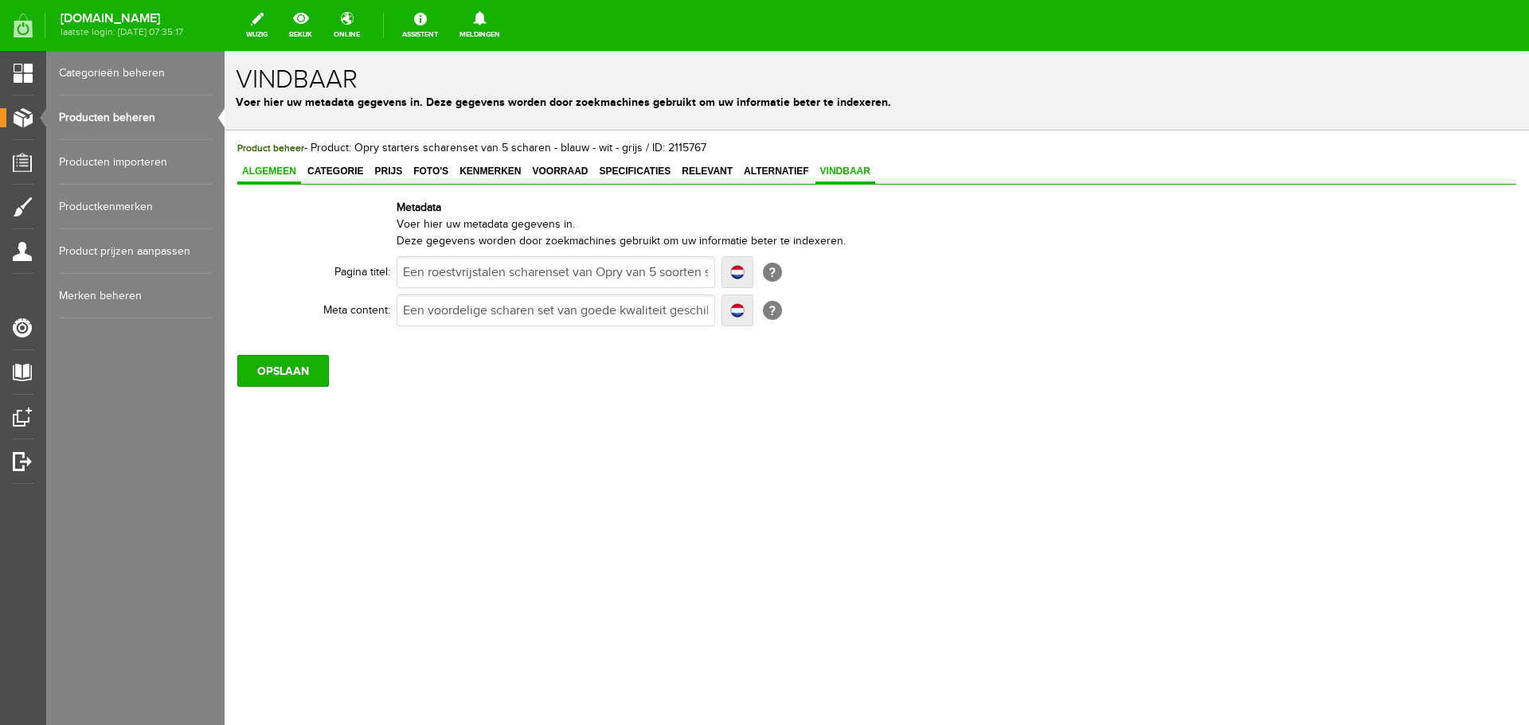
click at [272, 173] on span "Algemeen" at bounding box center [269, 171] width 64 height 11
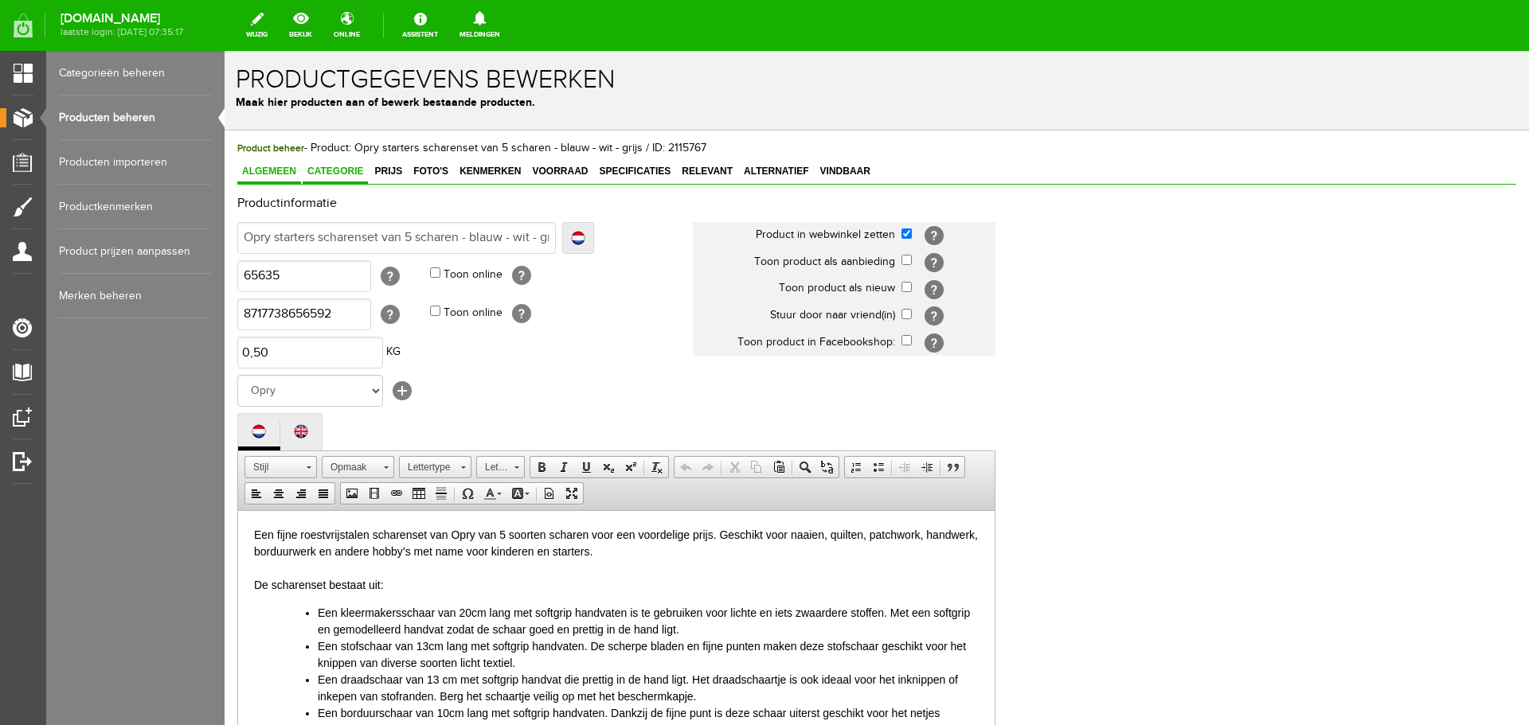
click at [319, 174] on span "Categorie" at bounding box center [335, 171] width 65 height 11
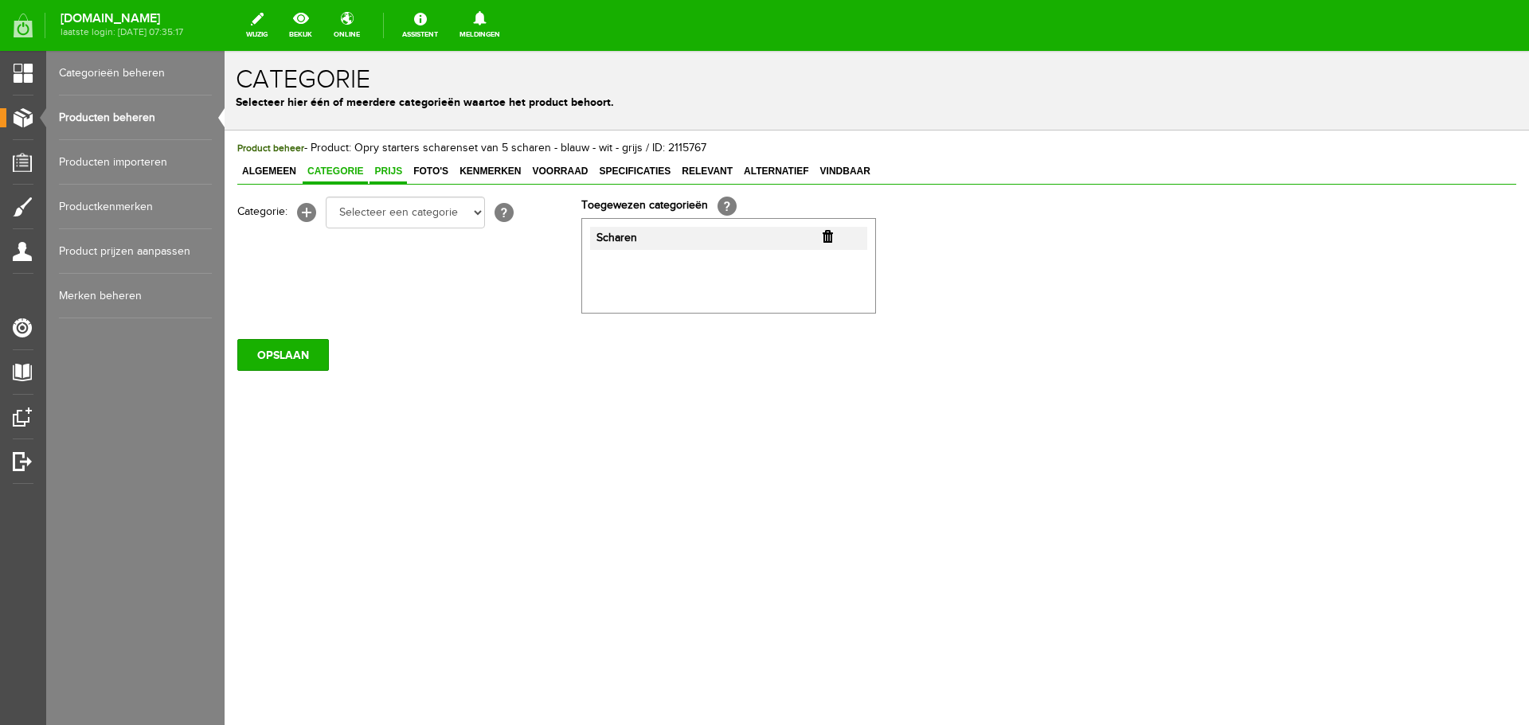
drag, startPoint x: 378, startPoint y: 174, endPoint x: 401, endPoint y: 175, distance: 23.1
click at [379, 174] on span "Prijs" at bounding box center [387, 171] width 37 height 11
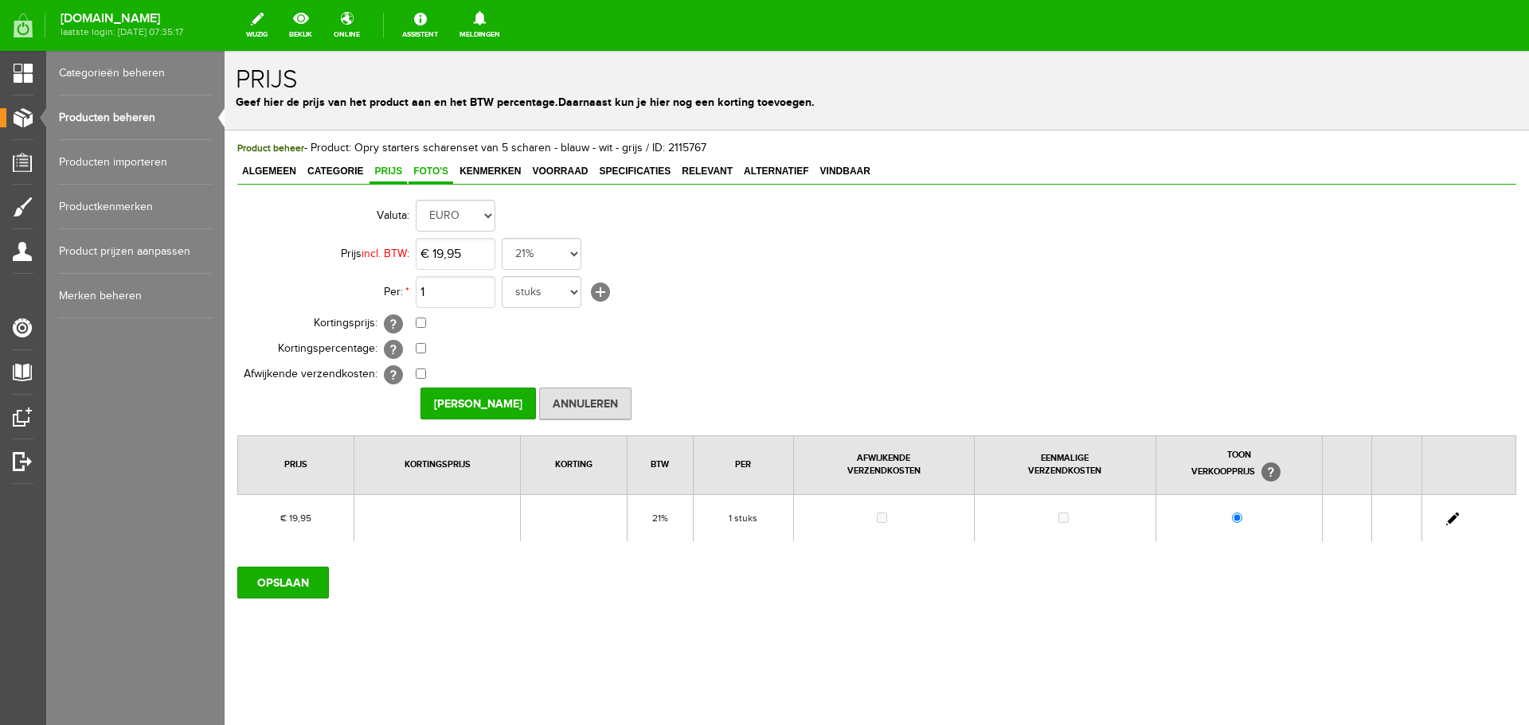
click at [428, 171] on span "Foto's" at bounding box center [430, 171] width 45 height 11
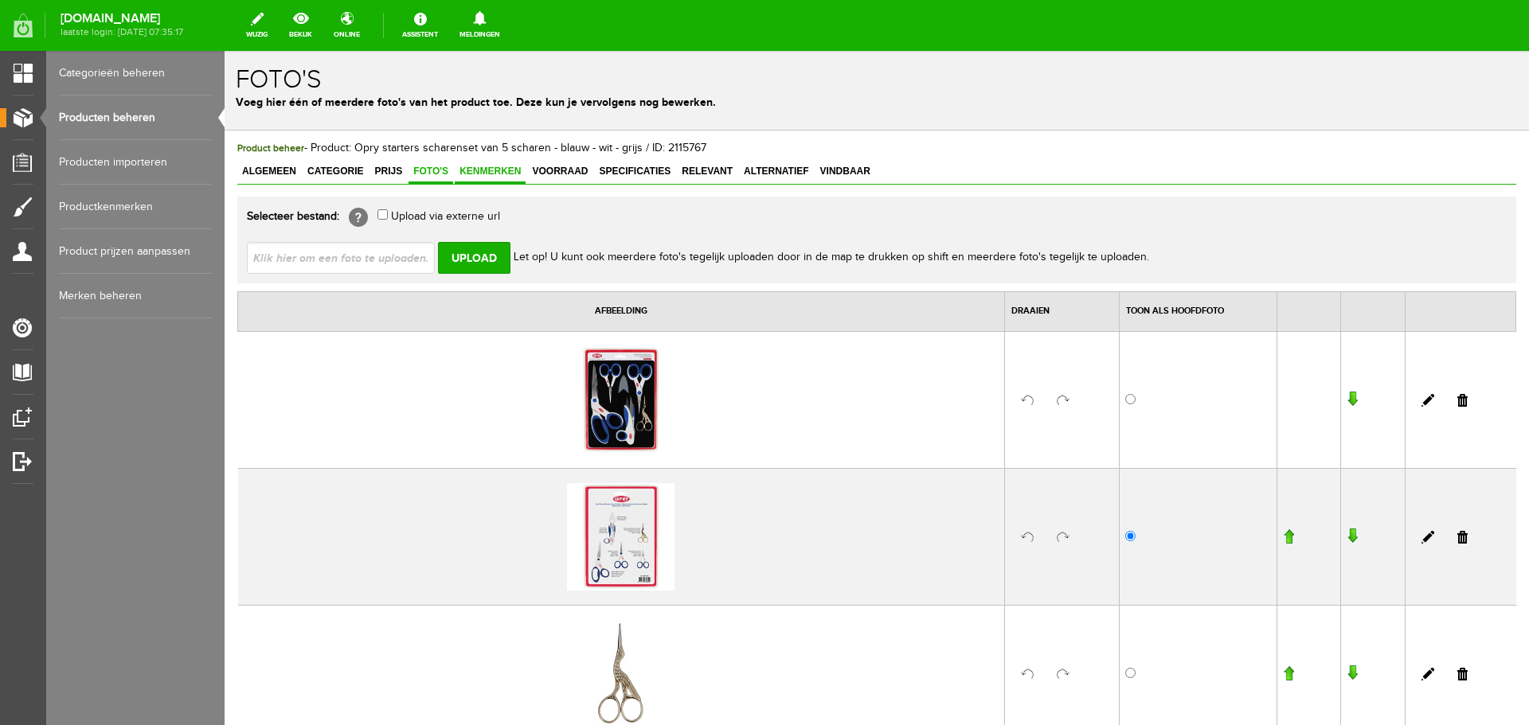
drag, startPoint x: 476, startPoint y: 172, endPoint x: 516, endPoint y: 175, distance: 39.9
click at [478, 173] on span "Kenmerken" at bounding box center [490, 171] width 71 height 11
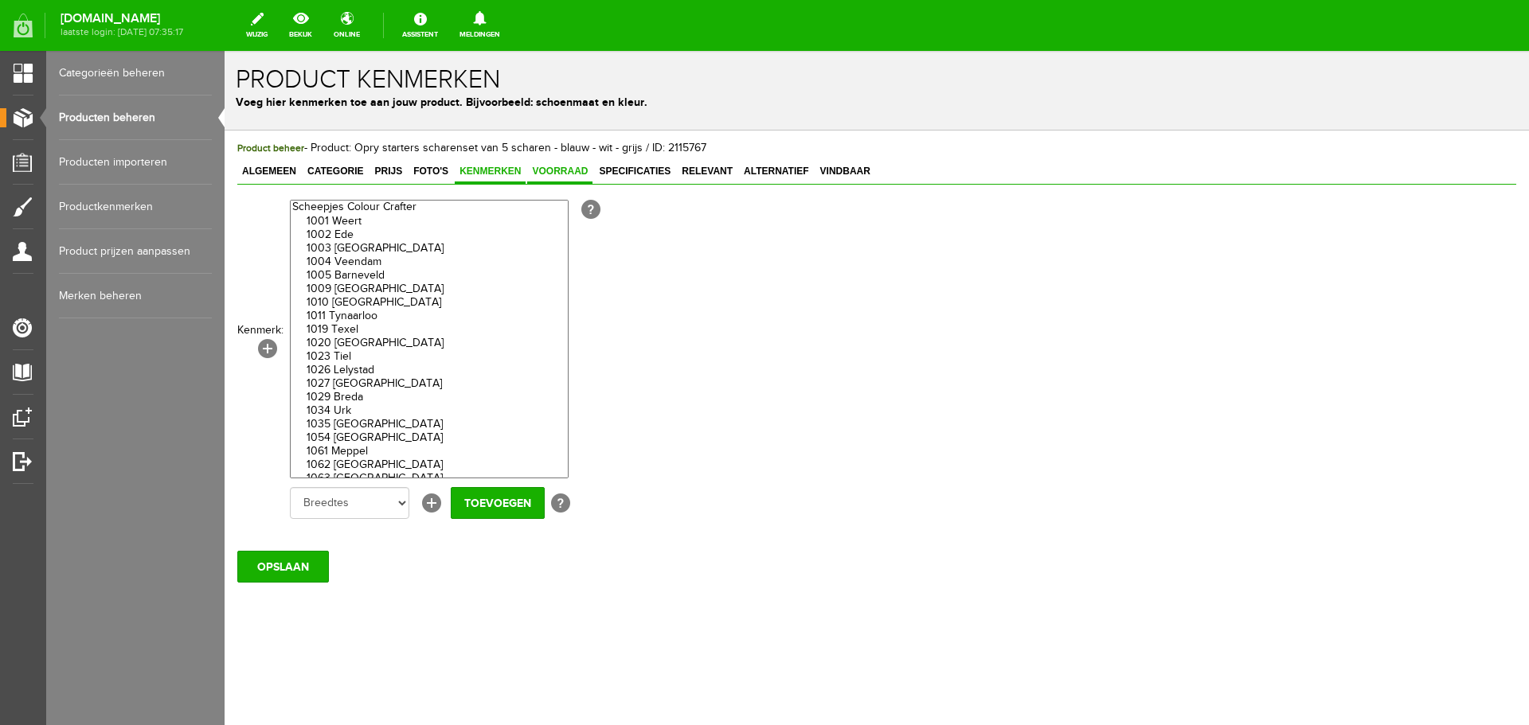
click at [573, 173] on span "Voorraad" at bounding box center [559, 171] width 65 height 11
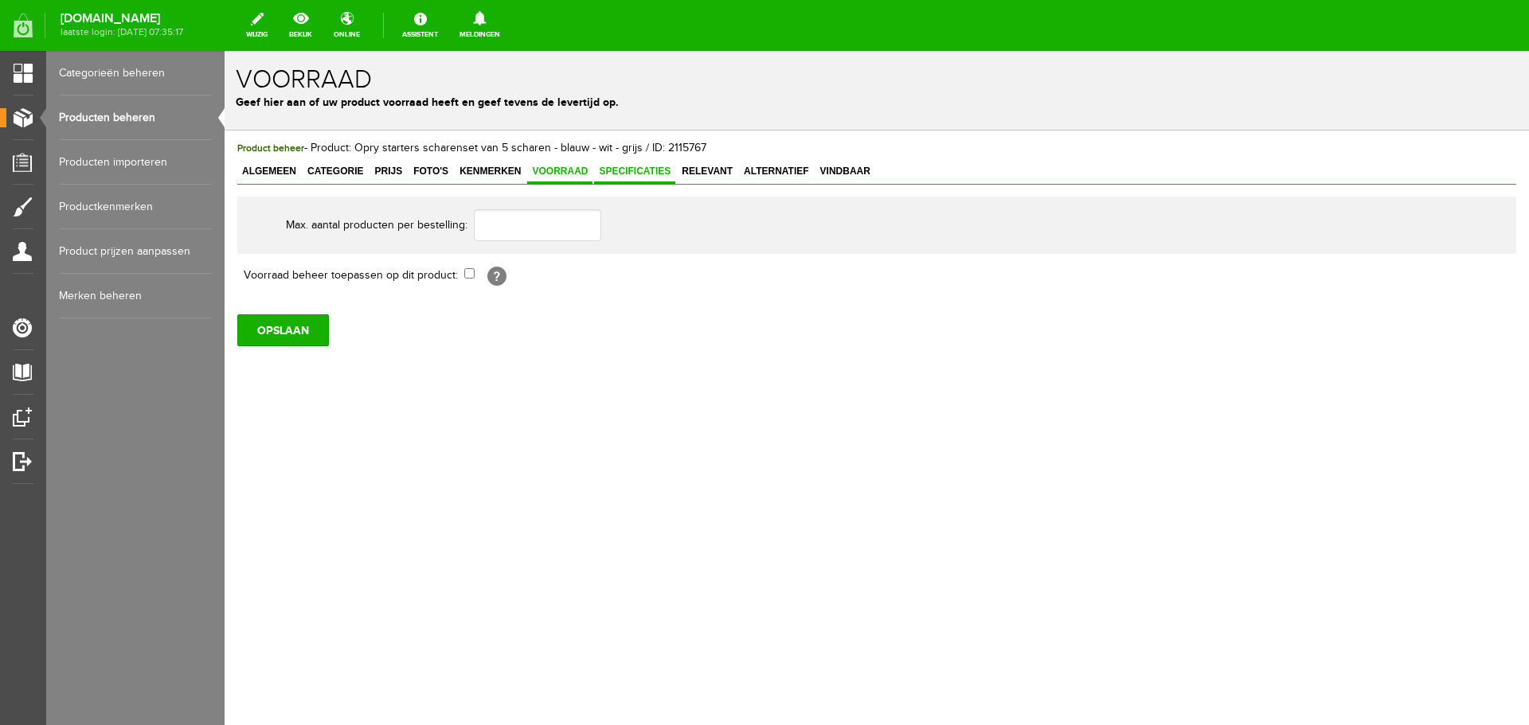
click at [617, 174] on span "Specificaties" at bounding box center [634, 171] width 81 height 11
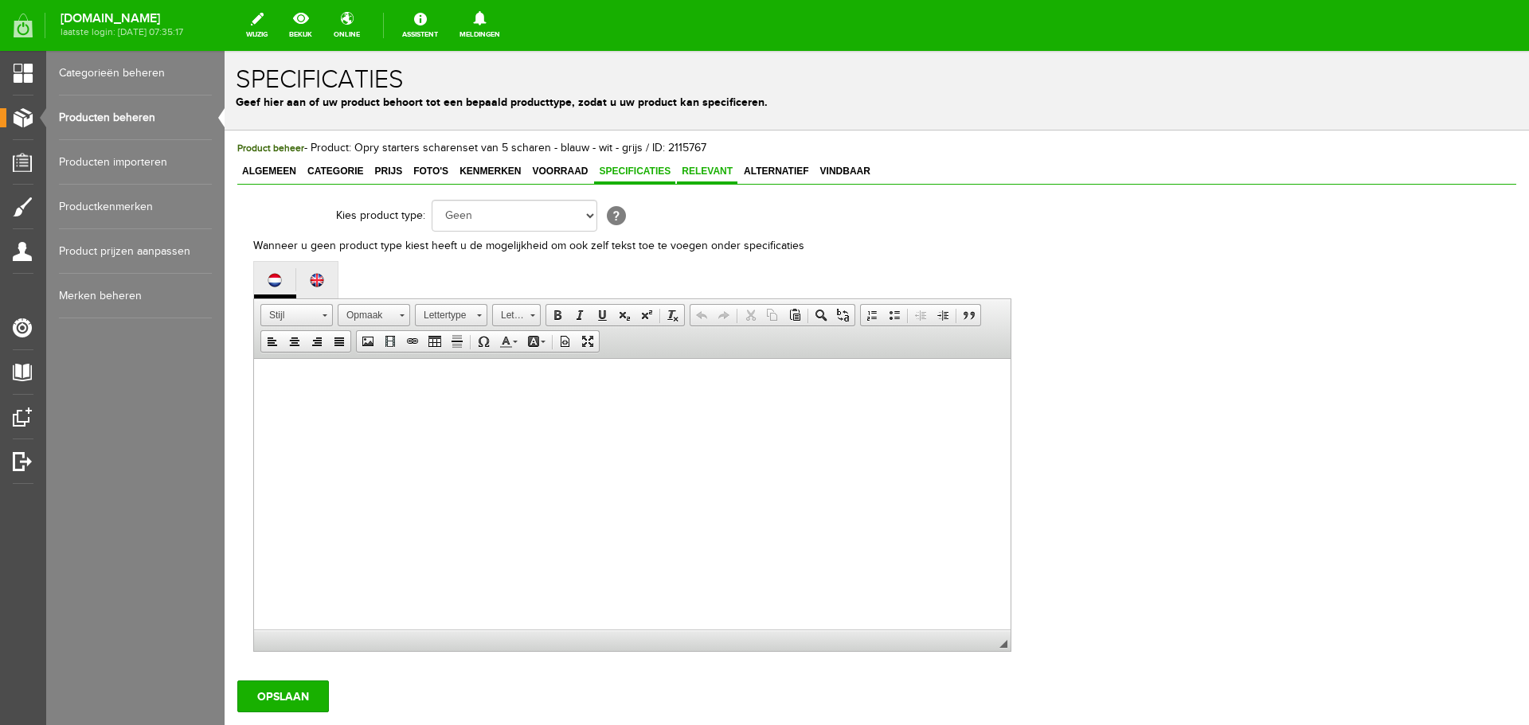
click at [716, 177] on span "Relevant" at bounding box center [707, 171] width 61 height 11
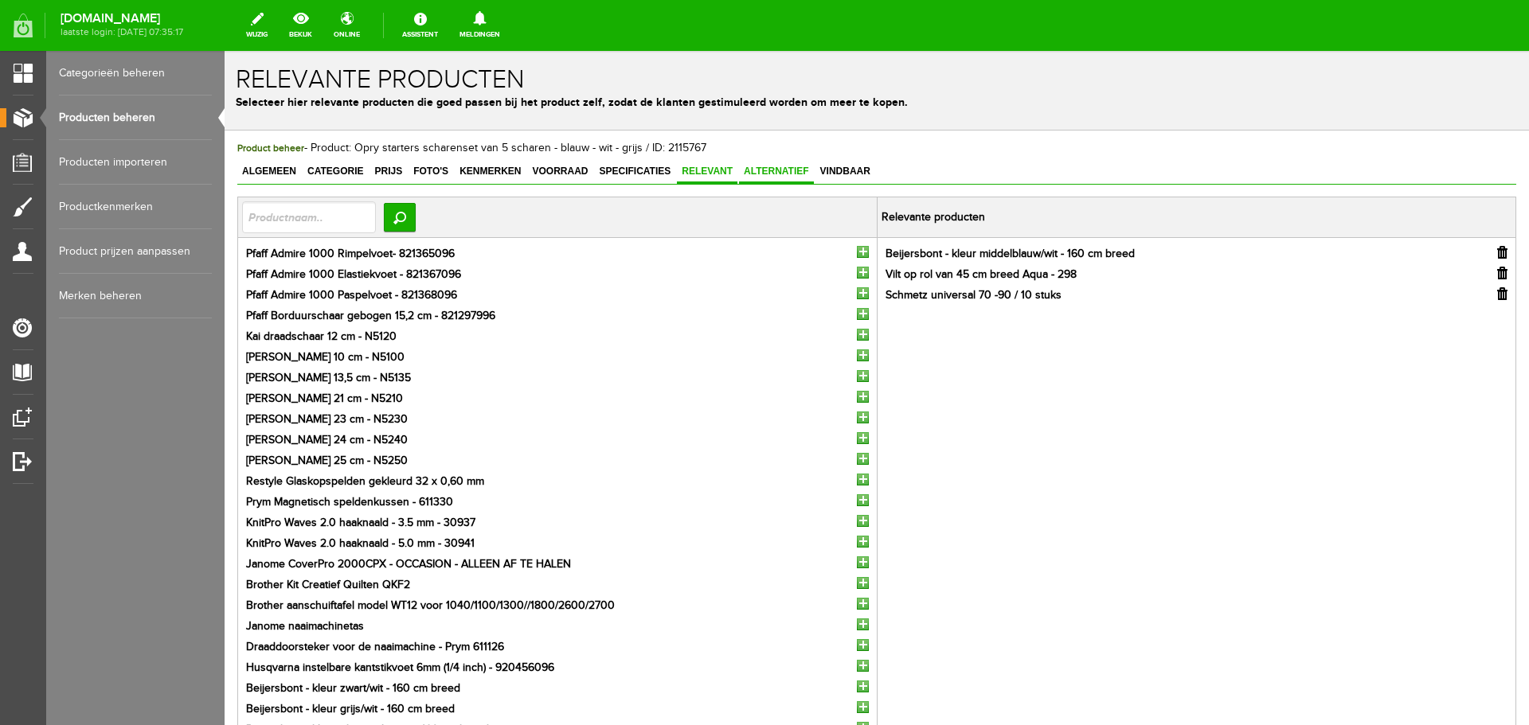
click at [770, 171] on span "Alternatief" at bounding box center [776, 171] width 75 height 11
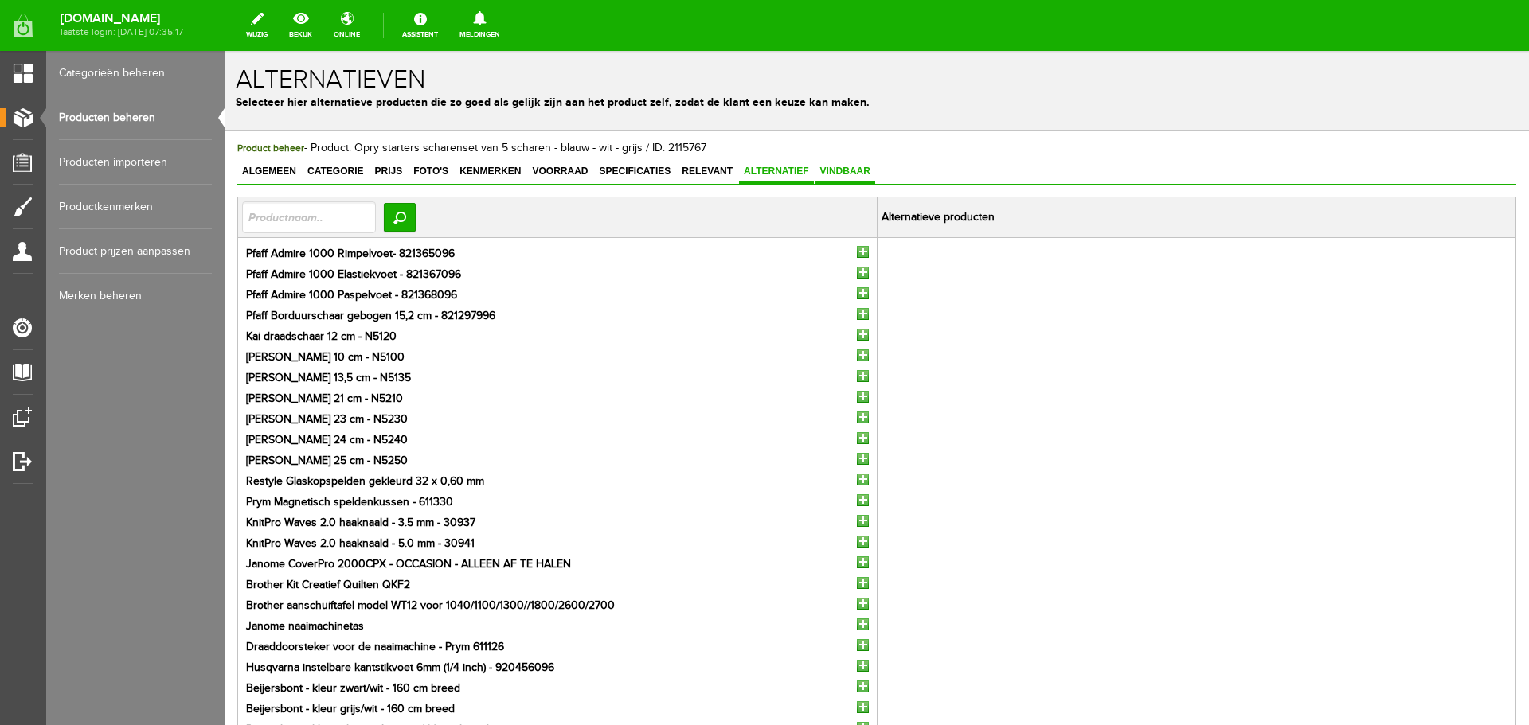
click at [835, 168] on span "Vindbaar" at bounding box center [845, 171] width 60 height 11
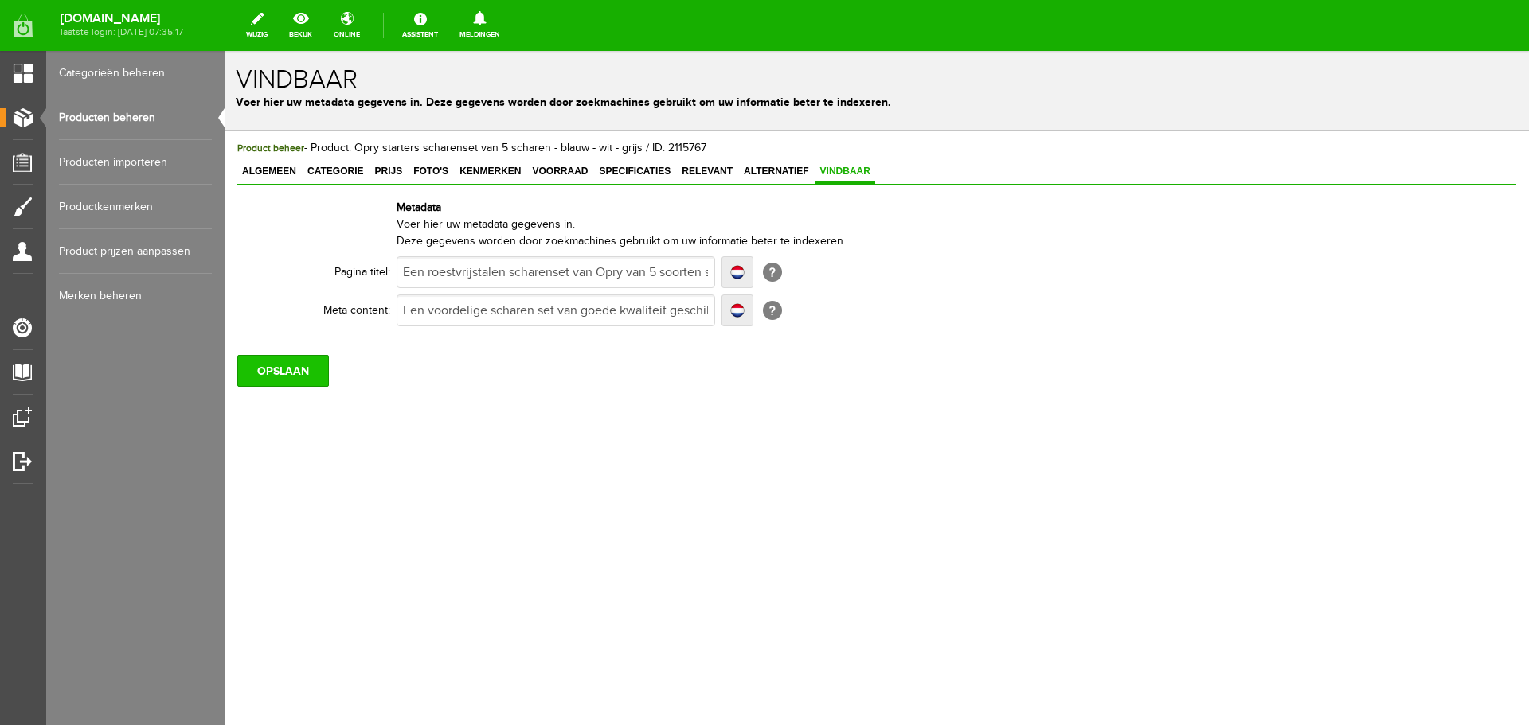
click at [289, 365] on input "OPSLAAN" at bounding box center [283, 371] width 92 height 32
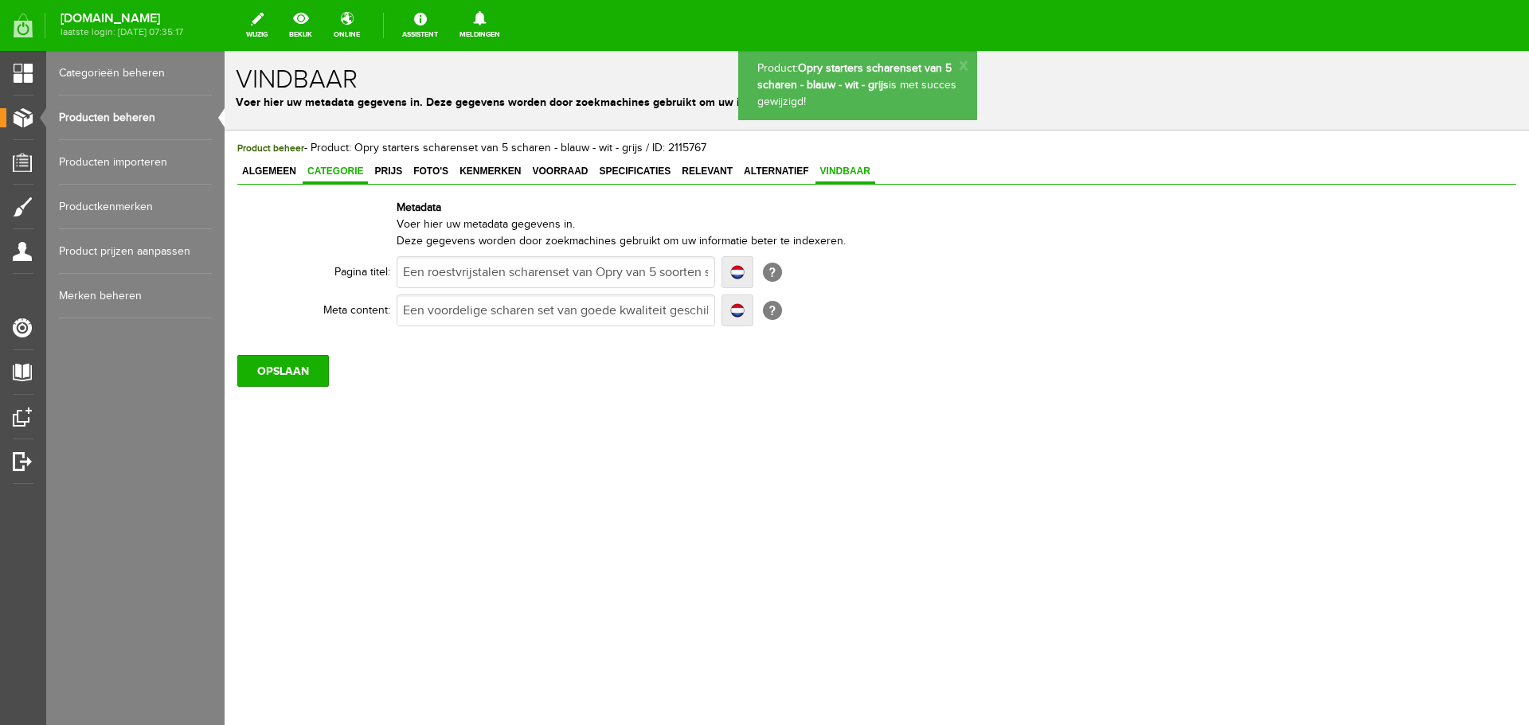
click at [326, 173] on span "Categorie" at bounding box center [335, 171] width 65 height 11
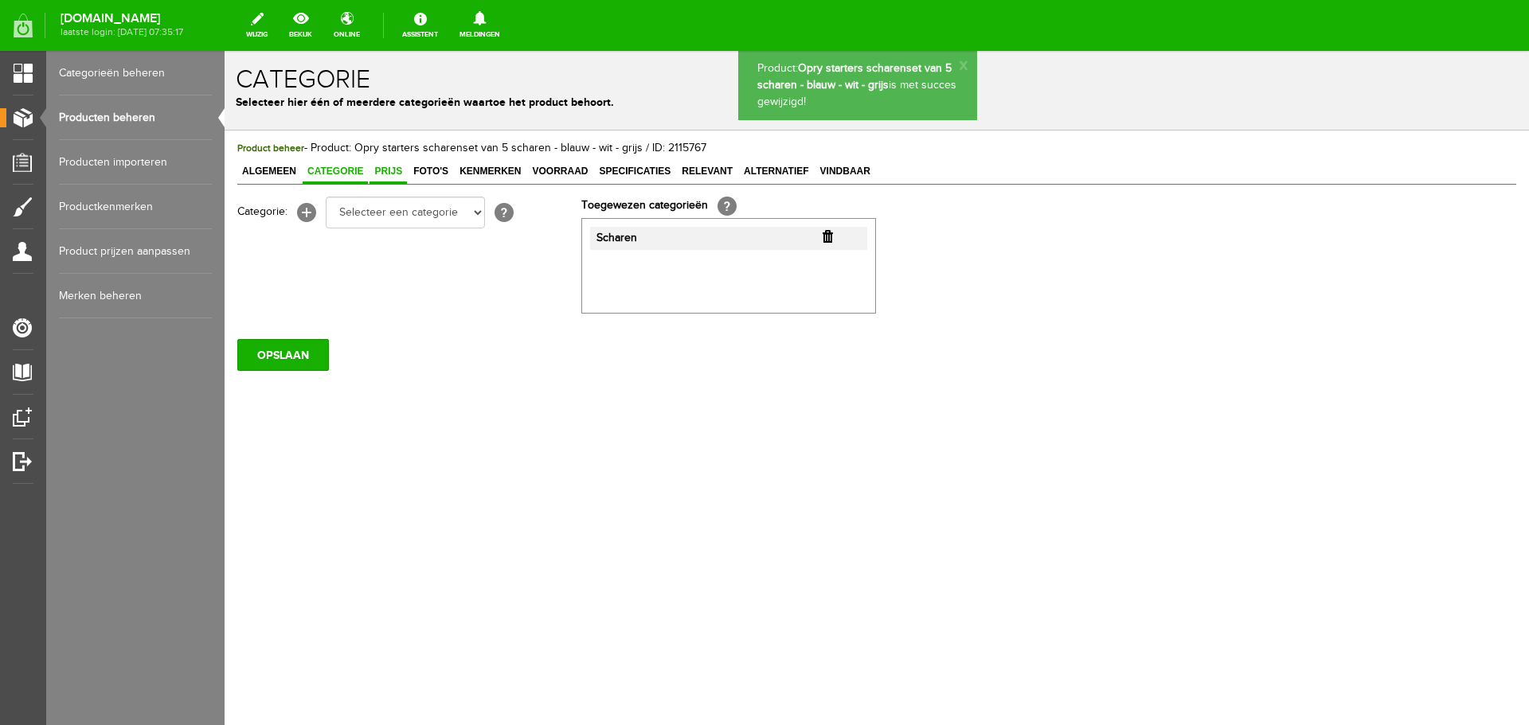
drag, startPoint x: 384, startPoint y: 168, endPoint x: 404, endPoint y: 167, distance: 19.9
click at [385, 168] on span "Prijs" at bounding box center [387, 171] width 37 height 11
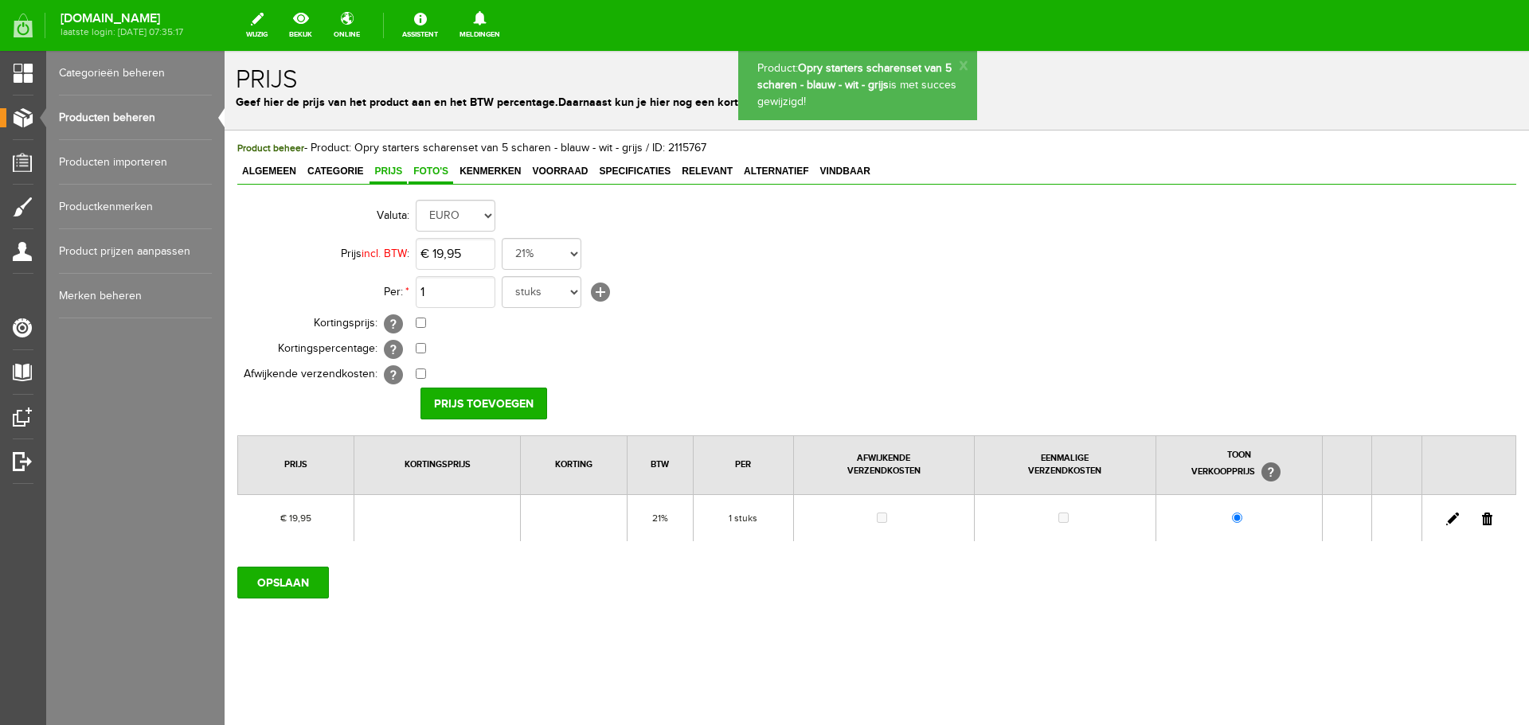
click at [429, 166] on span "Foto's" at bounding box center [430, 171] width 45 height 11
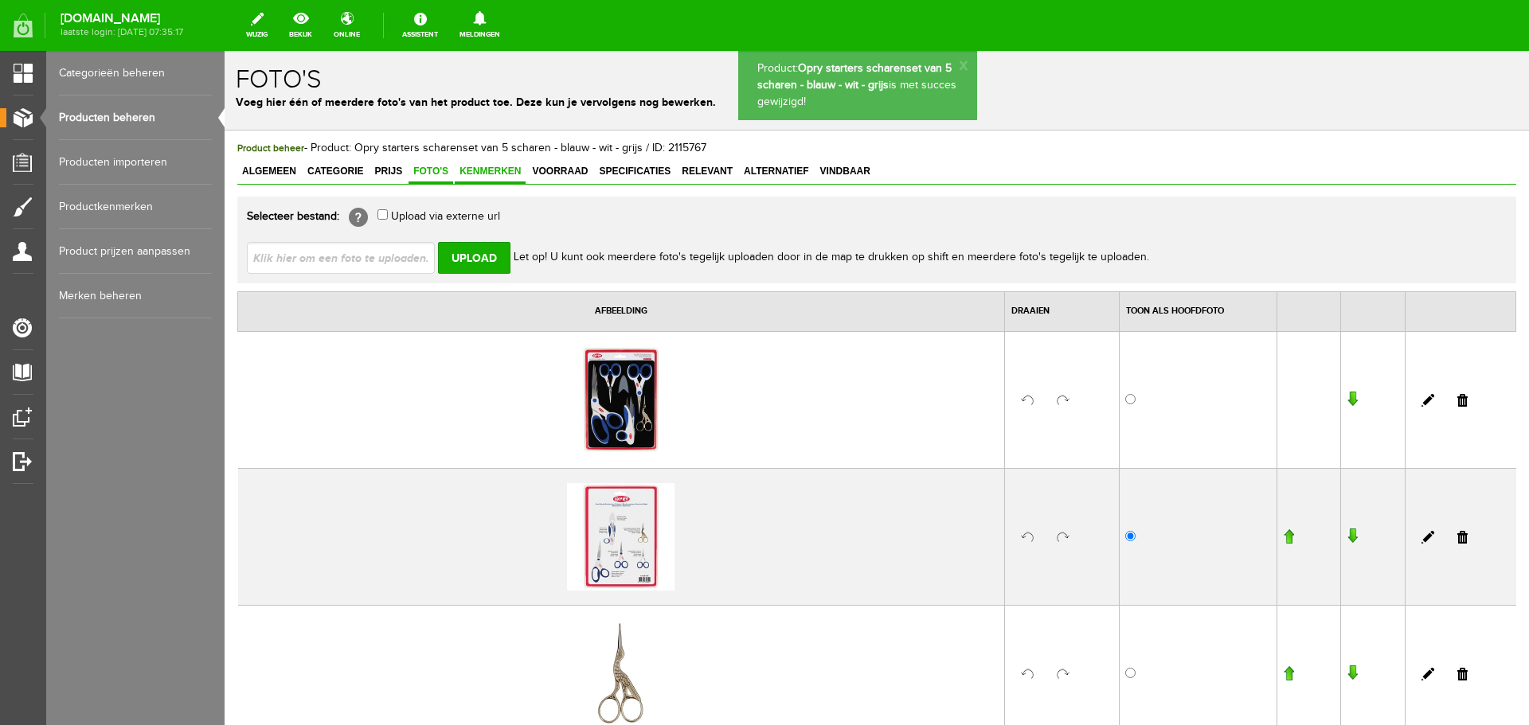
click at [490, 169] on span "Kenmerken" at bounding box center [490, 171] width 71 height 11
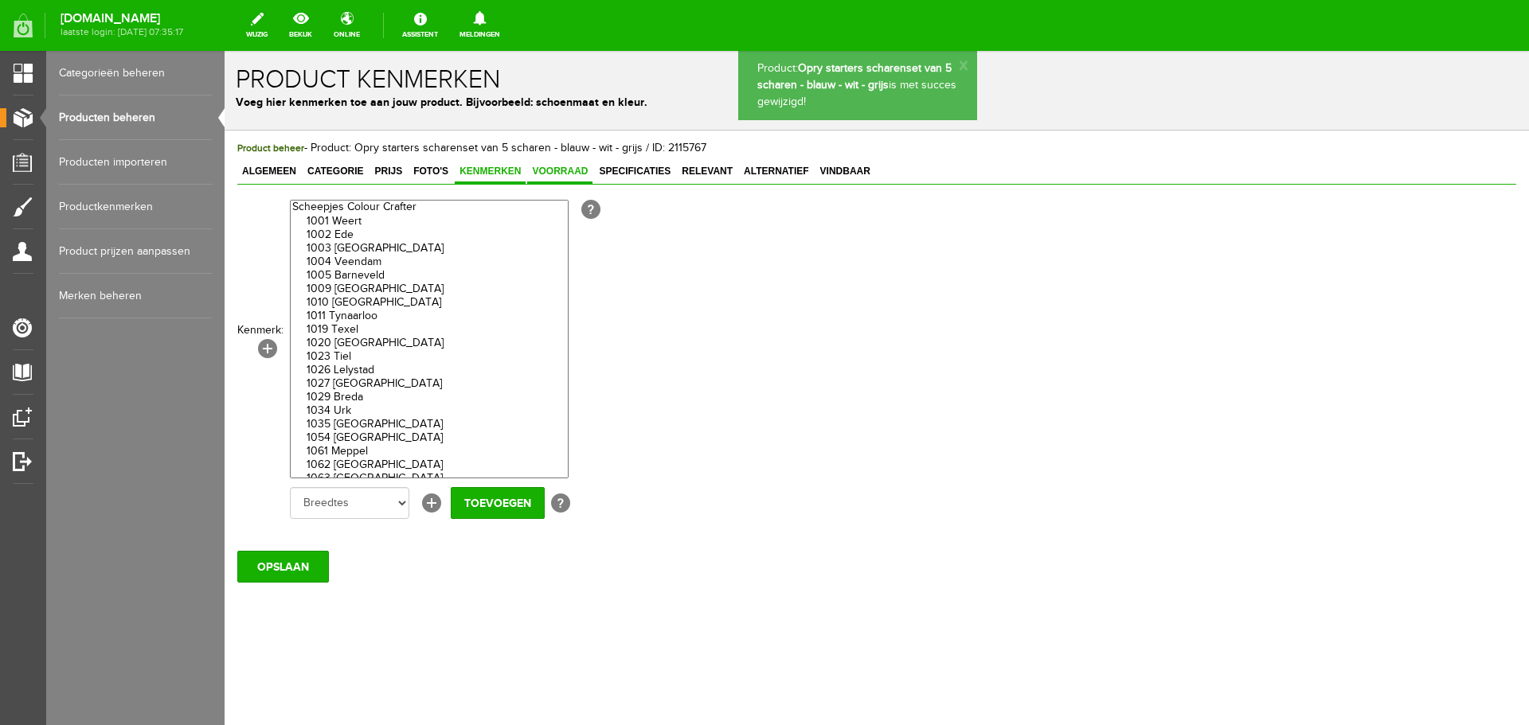
click at [553, 166] on span "Voorraad" at bounding box center [559, 171] width 65 height 11
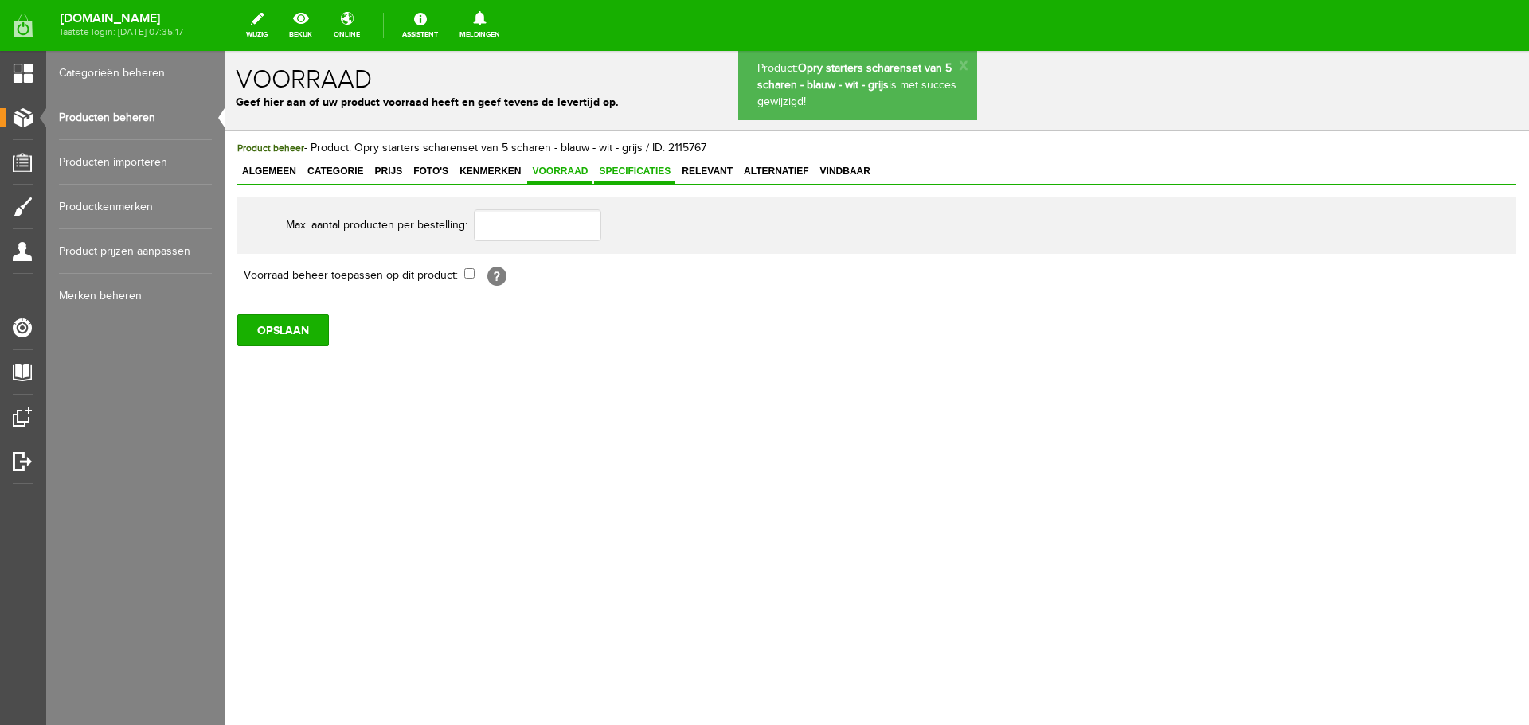
click at [634, 170] on span "Specificaties" at bounding box center [634, 171] width 81 height 11
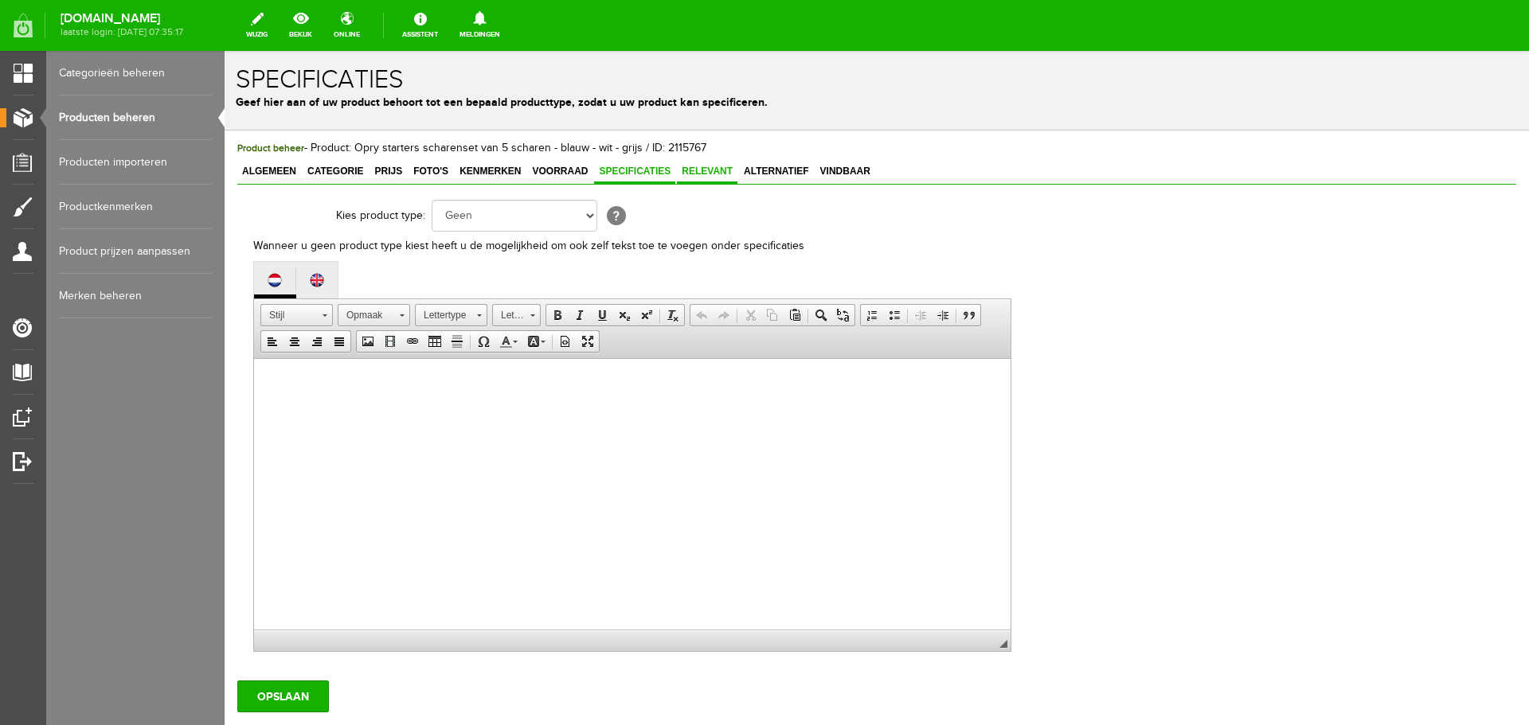
click at [700, 171] on span "Relevant" at bounding box center [707, 171] width 61 height 11
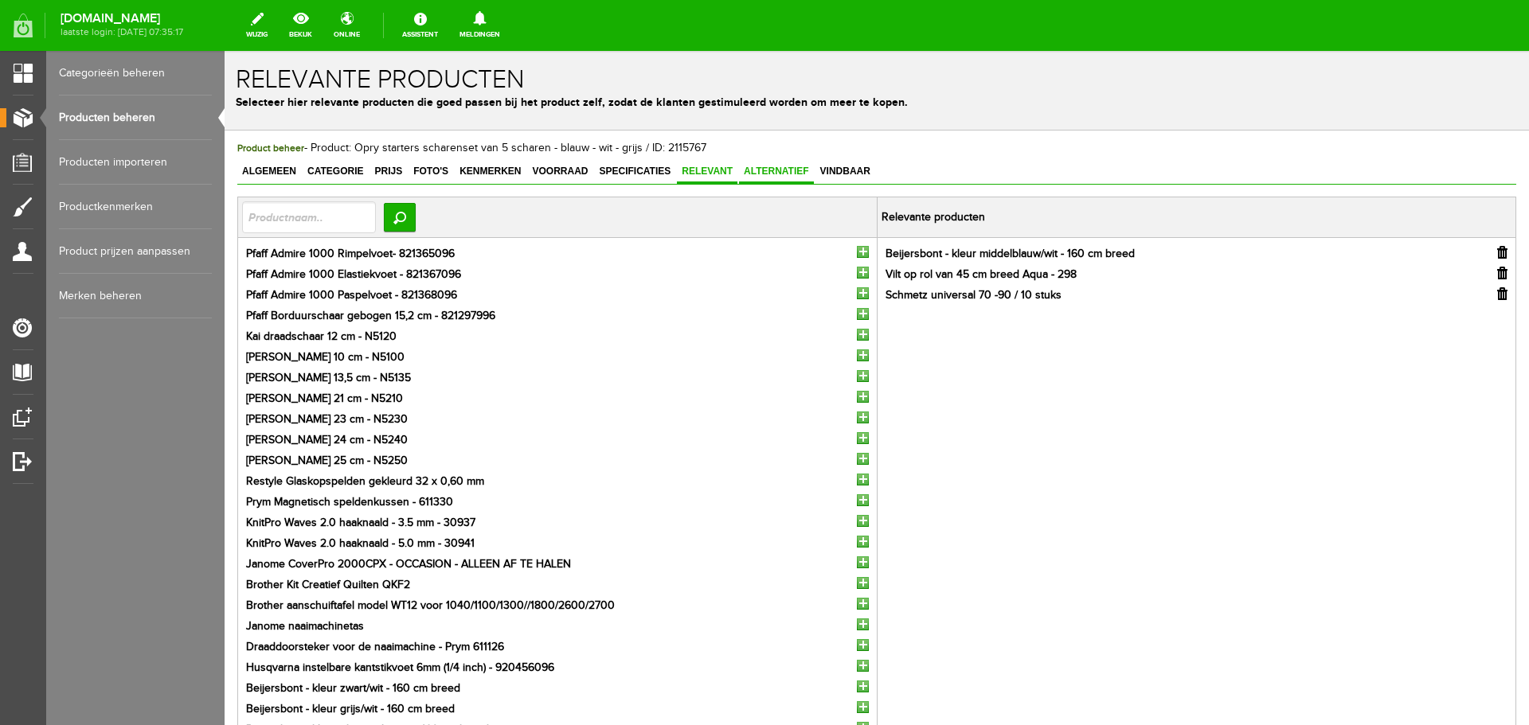
drag, startPoint x: 754, startPoint y: 169, endPoint x: 794, endPoint y: 168, distance: 39.8
click at [756, 170] on span "Alternatief" at bounding box center [776, 171] width 75 height 11
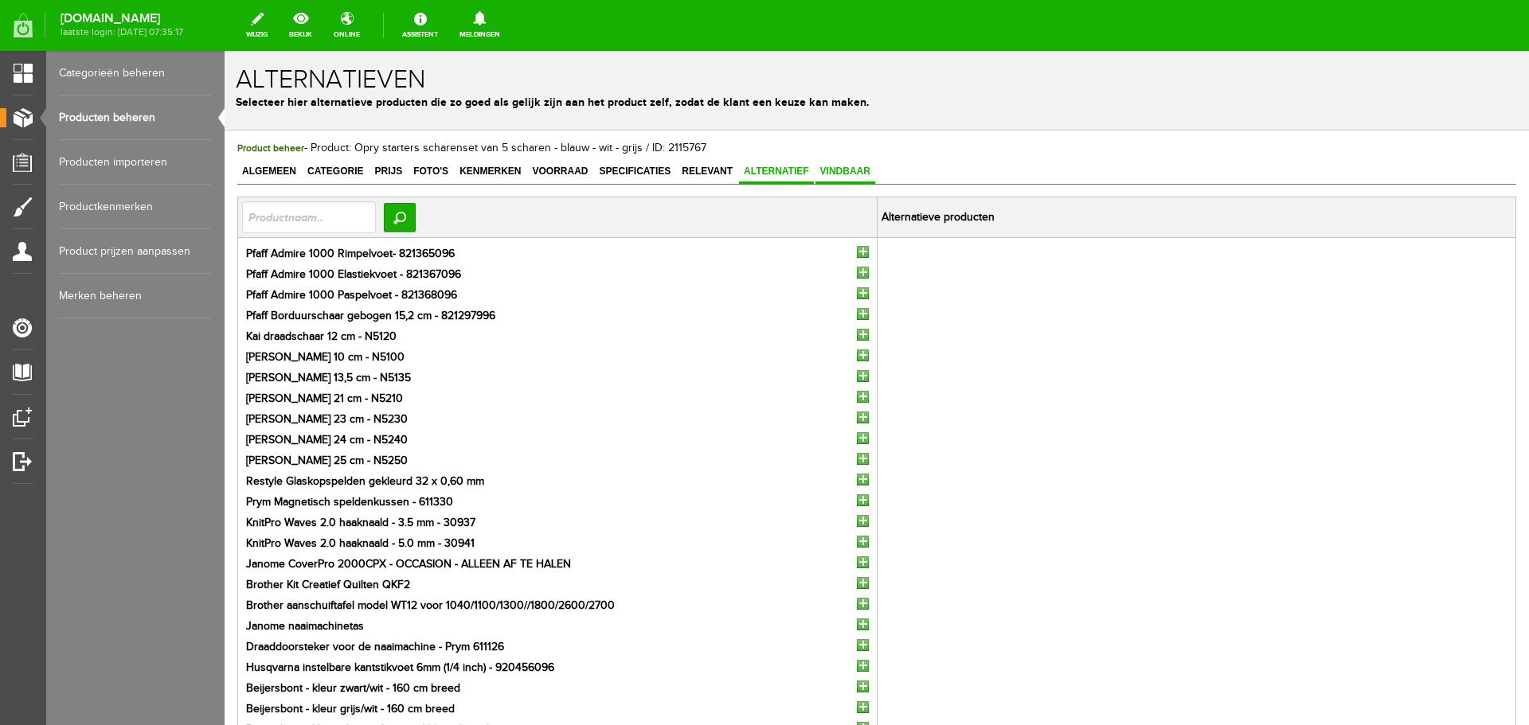
click at [838, 170] on span "Vindbaar" at bounding box center [845, 171] width 60 height 11
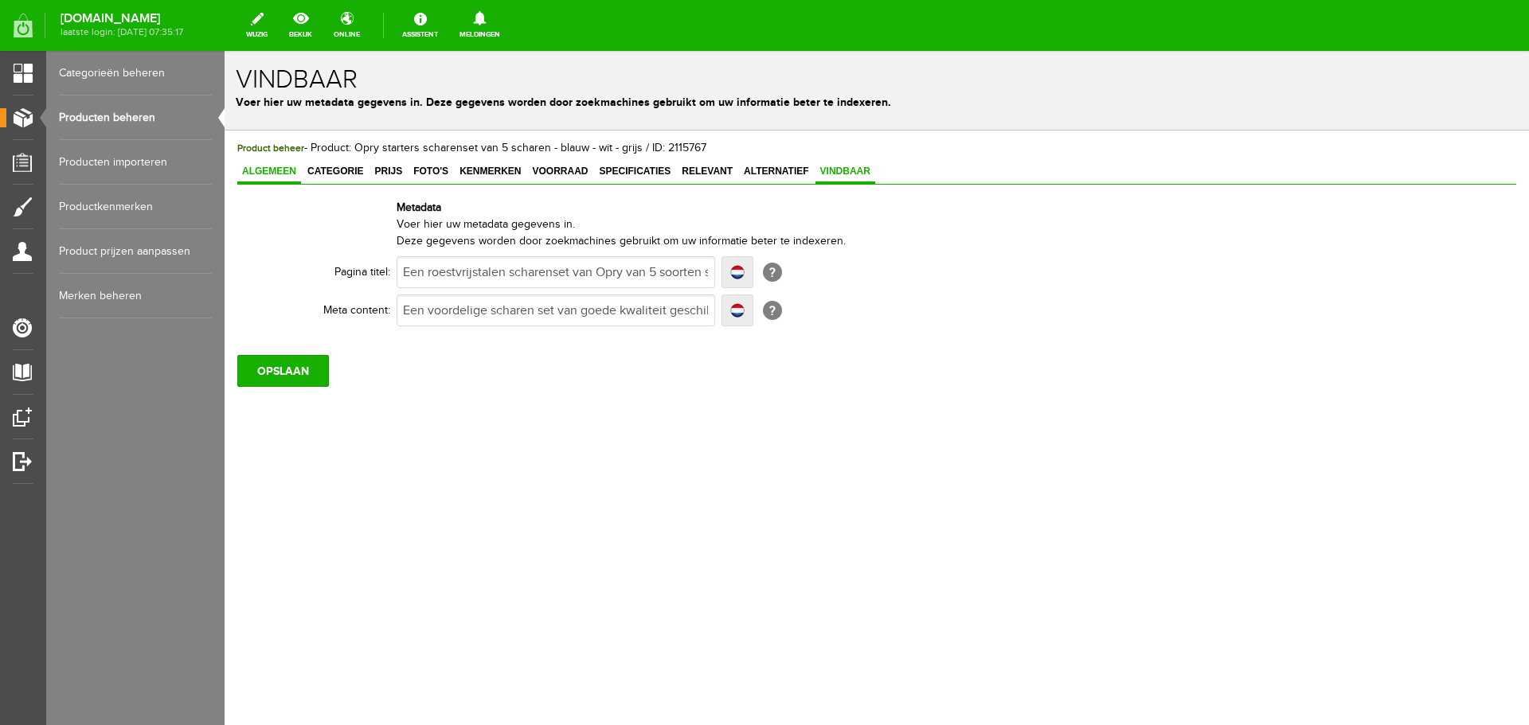
click at [271, 173] on span "Algemeen" at bounding box center [269, 171] width 64 height 11
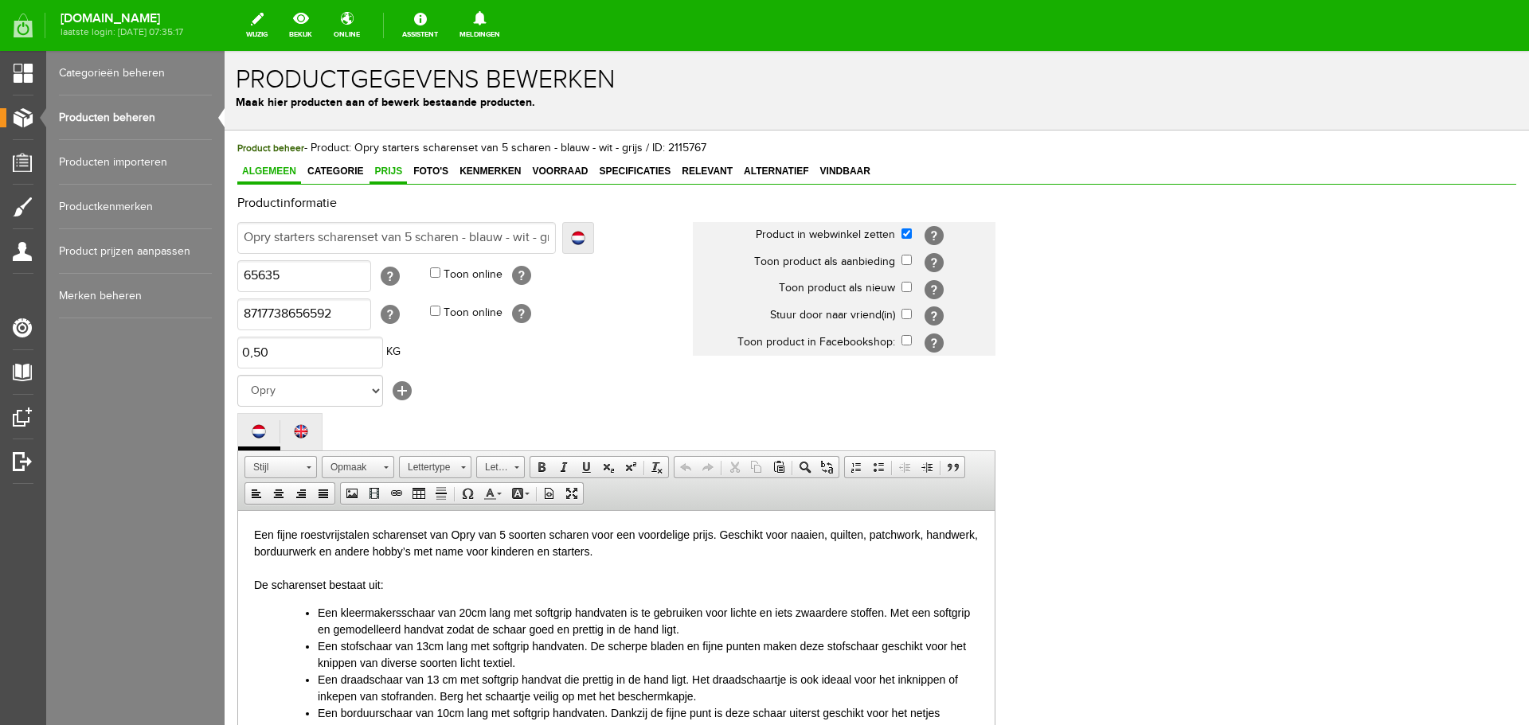
click at [381, 165] on link "Prijs" at bounding box center [387, 172] width 37 height 23
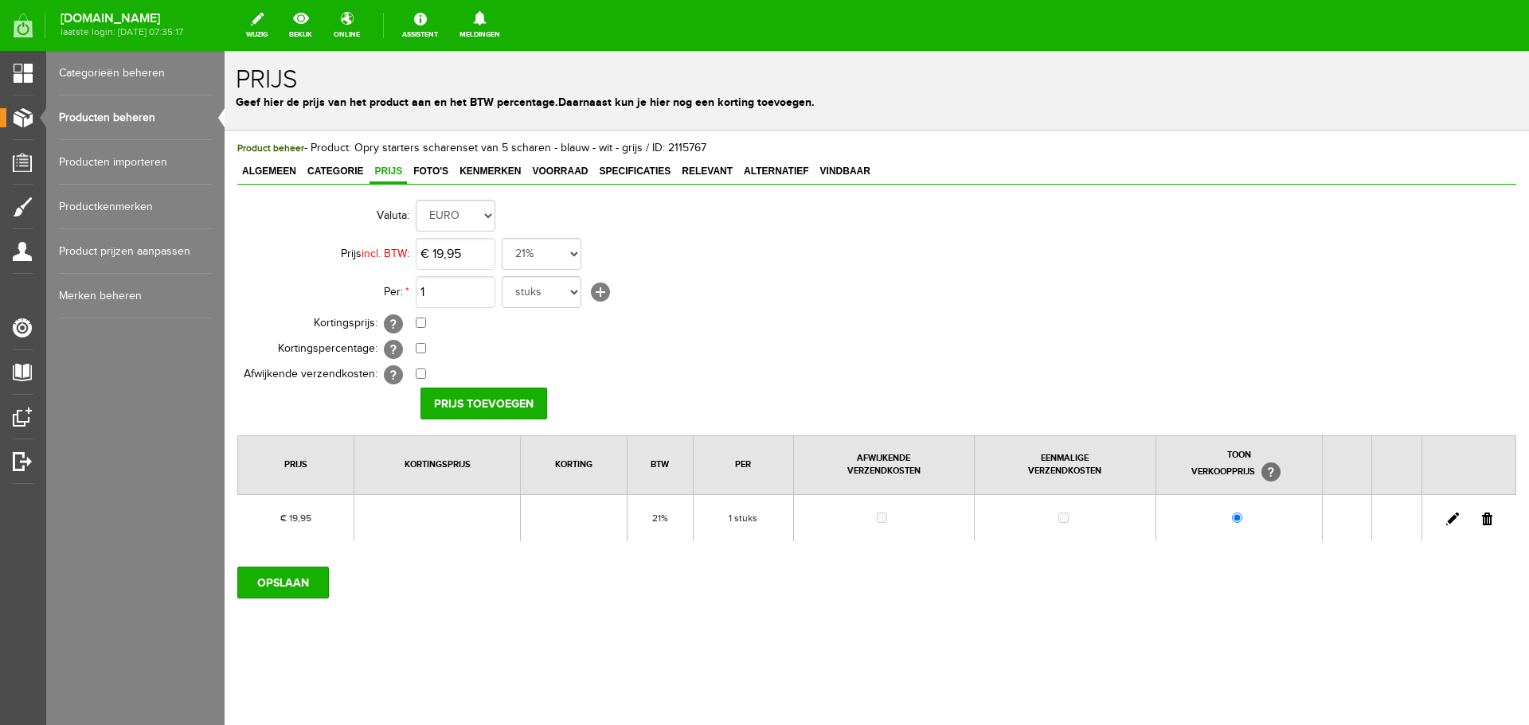
click at [1454, 516] on link at bounding box center [1452, 519] width 13 height 13
click at [420, 323] on input "checkbox" at bounding box center [421, 323] width 10 height 10
checkbox input "true"
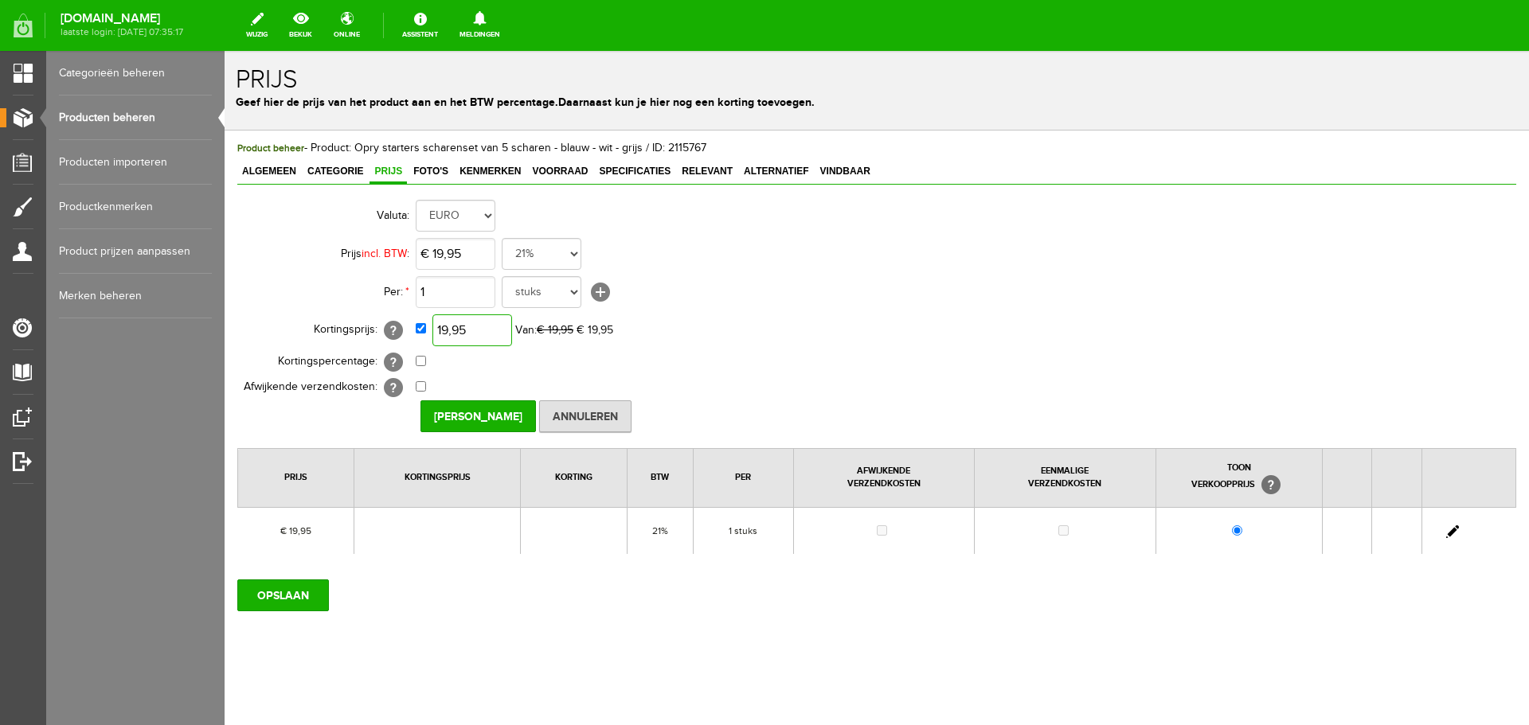
click at [487, 330] on input "19,95" at bounding box center [472, 331] width 80 height 32
type input "€ 17,95"
click at [480, 418] on input "[PERSON_NAME]" at bounding box center [477, 417] width 115 height 32
click at [304, 595] on input "OPSLAAN" at bounding box center [283, 596] width 92 height 32
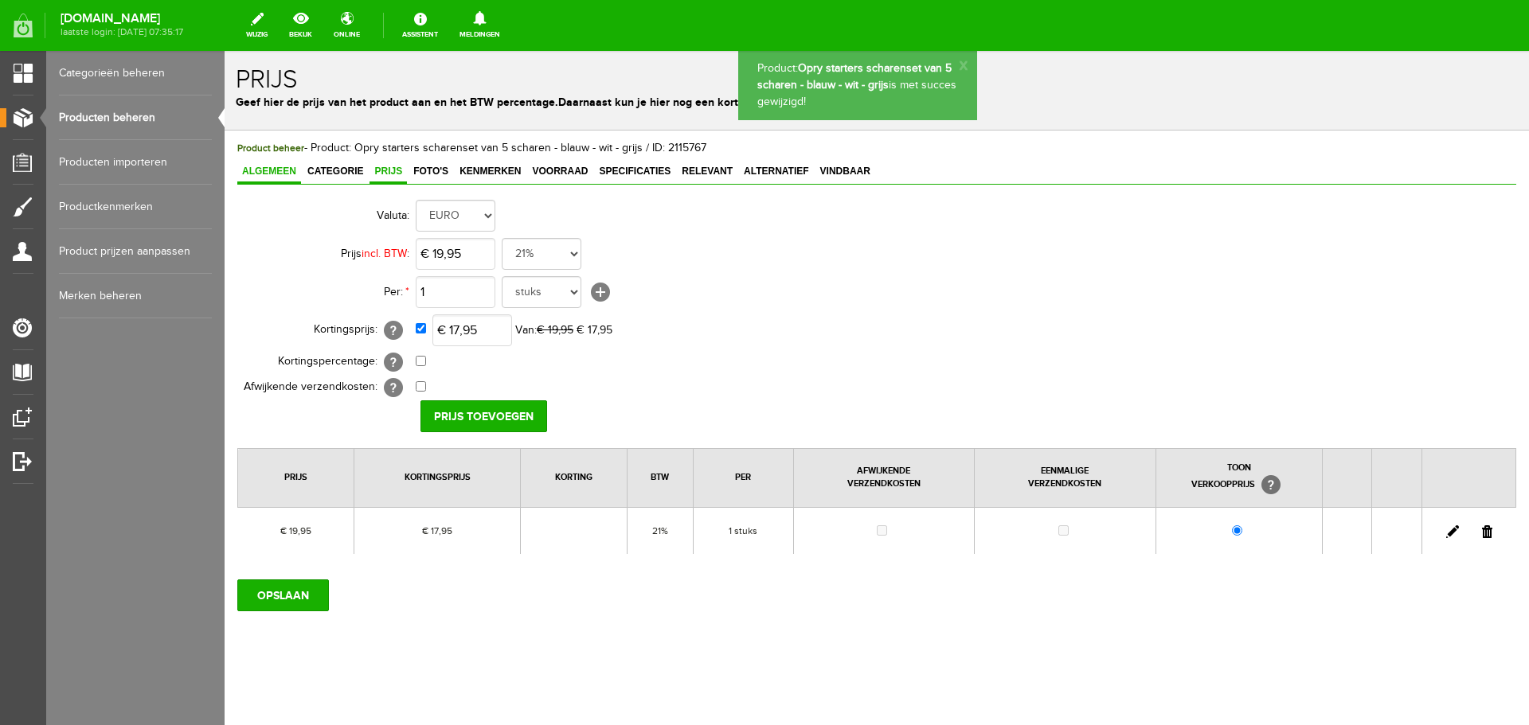
click at [259, 166] on span "Algemeen" at bounding box center [269, 171] width 64 height 11
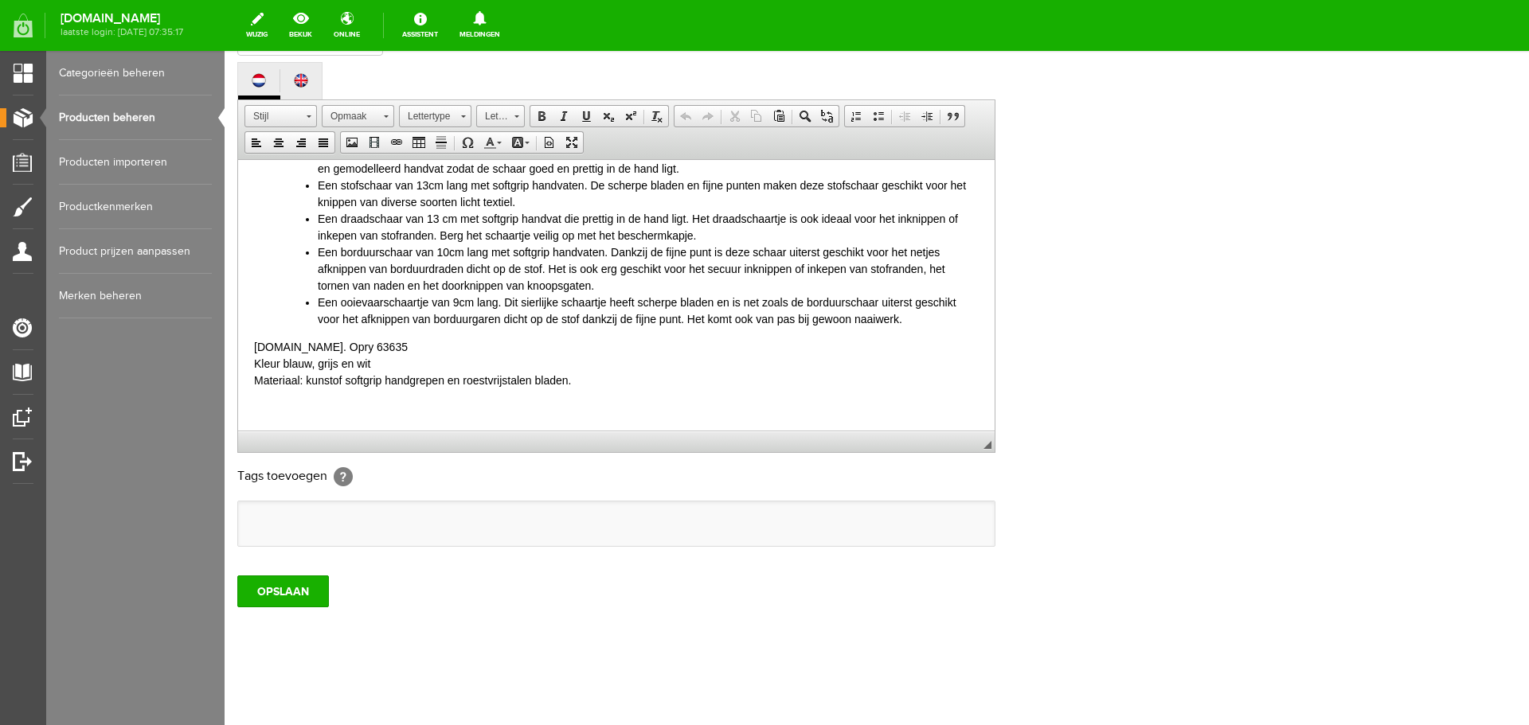
scroll to position [112, 0]
click at [273, 597] on input "OPSLAAN" at bounding box center [283, 592] width 92 height 32
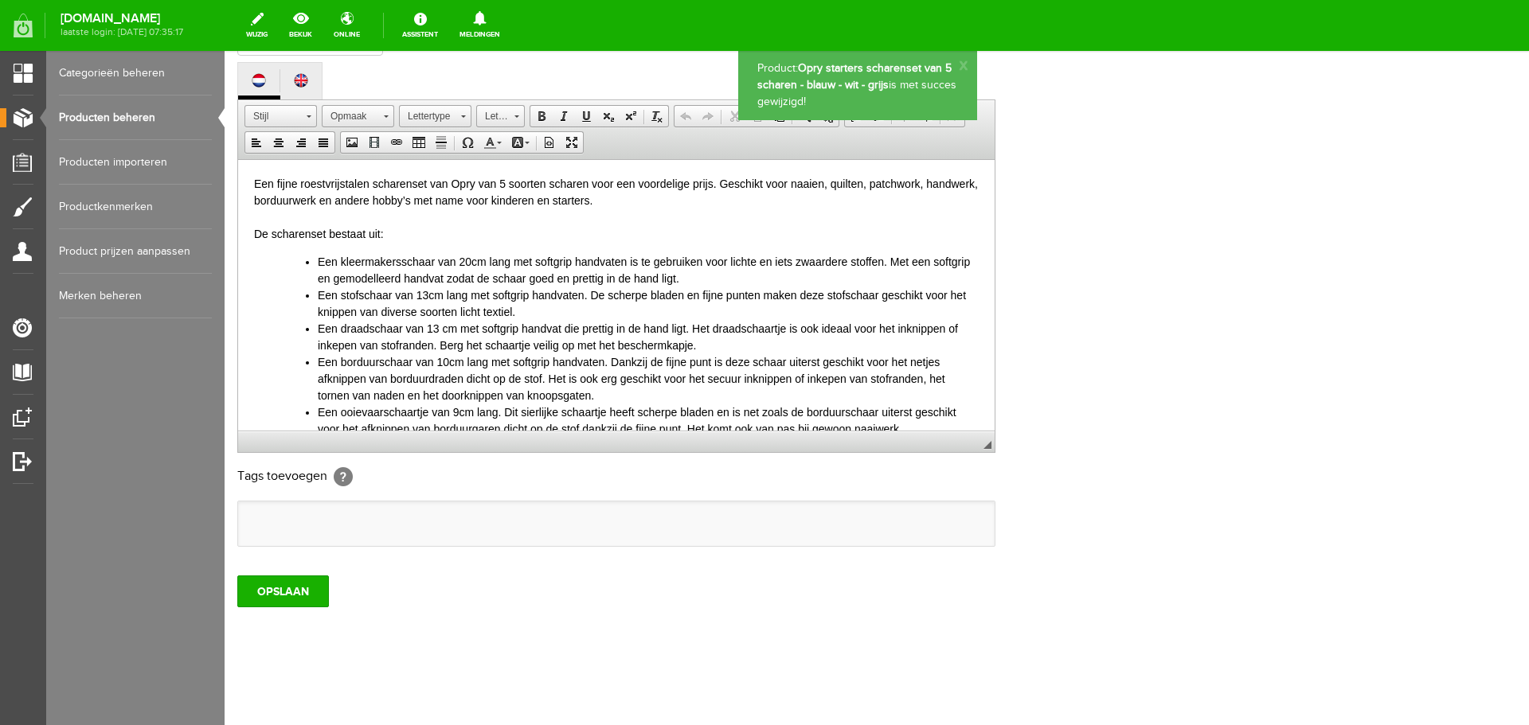
scroll to position [0, 0]
click at [107, 118] on link "Producten beheren" at bounding box center [135, 118] width 153 height 45
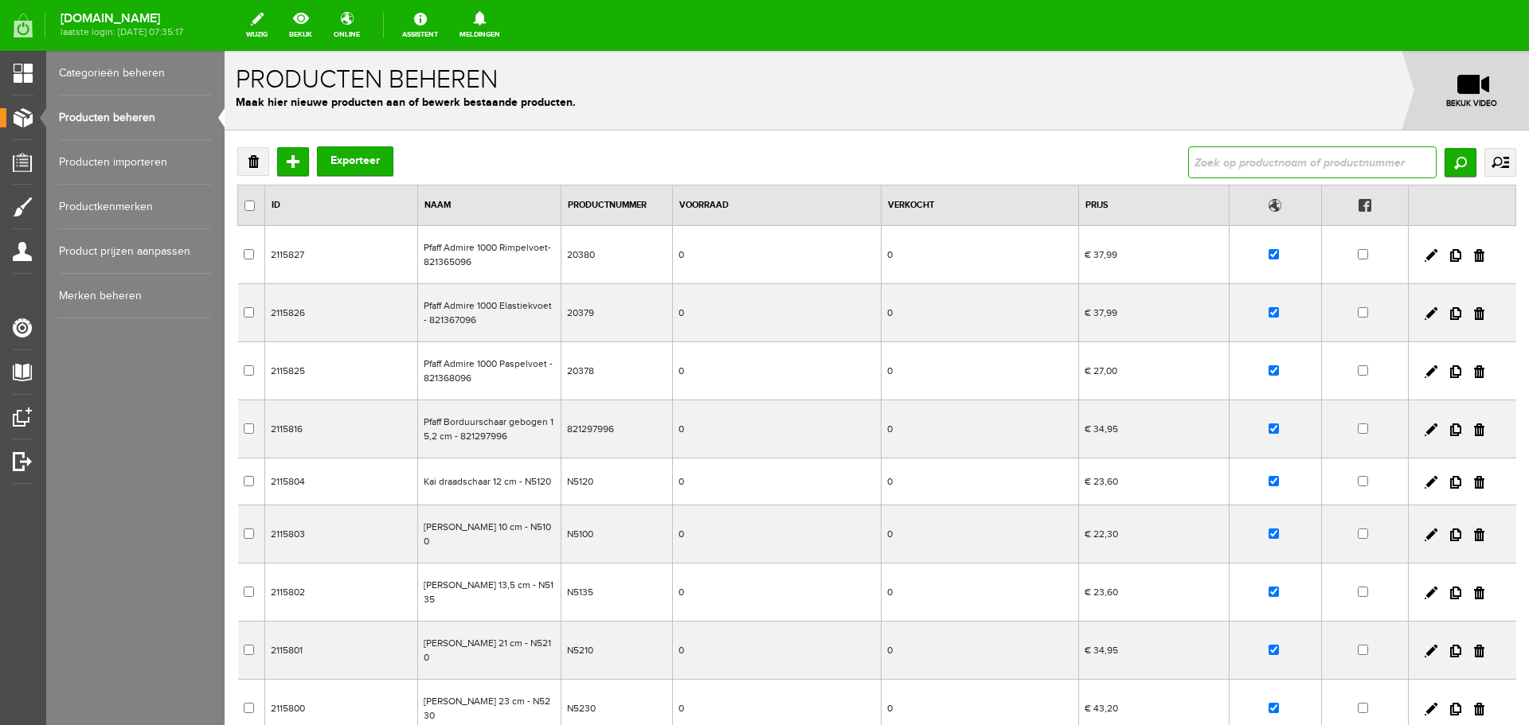
click at [1194, 166] on input "text" at bounding box center [1312, 163] width 248 height 32
type input "breinaalden"
click at [135, 114] on link "Producten beheren" at bounding box center [135, 118] width 153 height 45
